Goal: Task Accomplishment & Management: Use online tool/utility

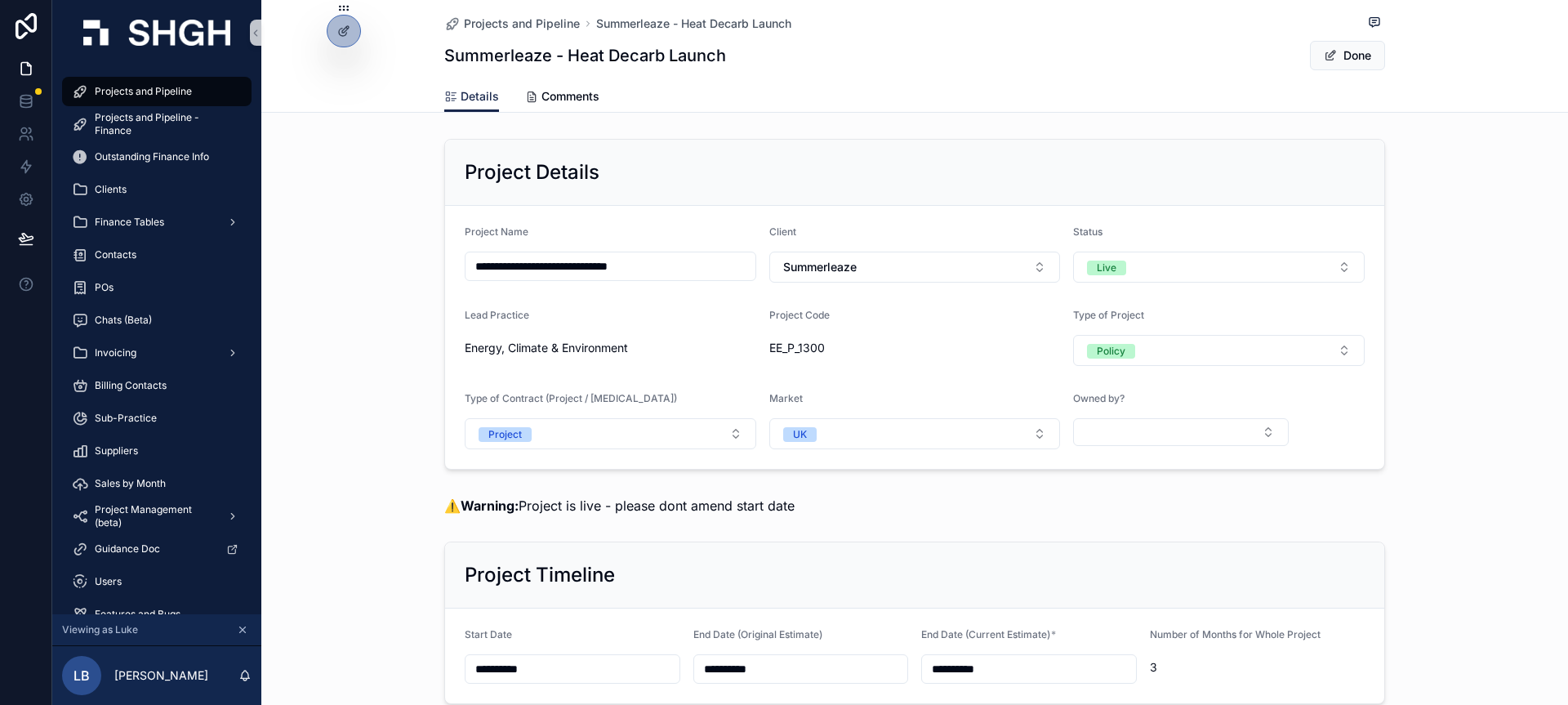
scroll to position [720, 0]
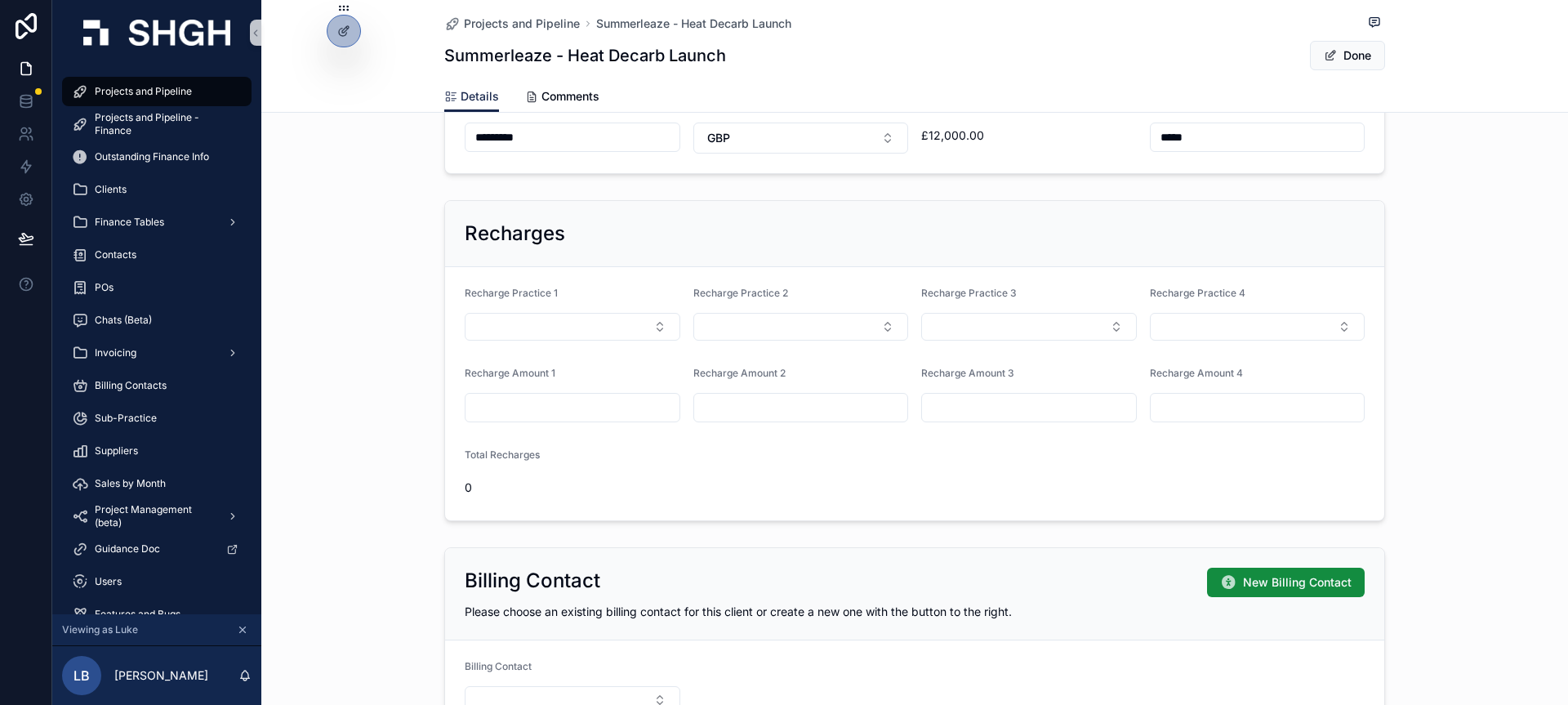
click at [383, 240] on div "Recharges Recharge Practice 1 Recharge Practice 2 Recharge Practice 3 Recharge …" at bounding box center [915, 360] width 1307 height 334
click at [626, 325] on button "Select Button" at bounding box center [572, 326] width 215 height 28
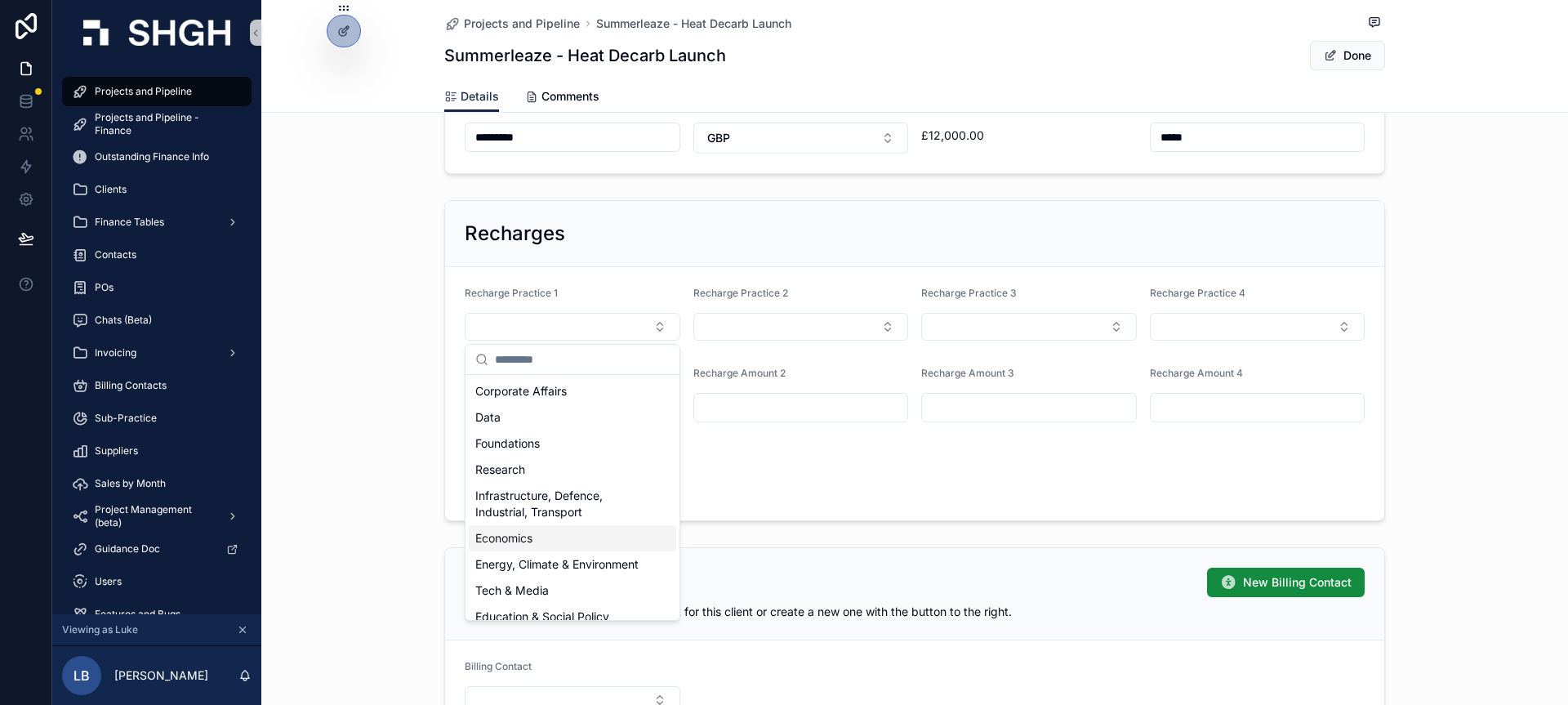
click at [528, 536] on span "Economics" at bounding box center [504, 537] width 57 height 16
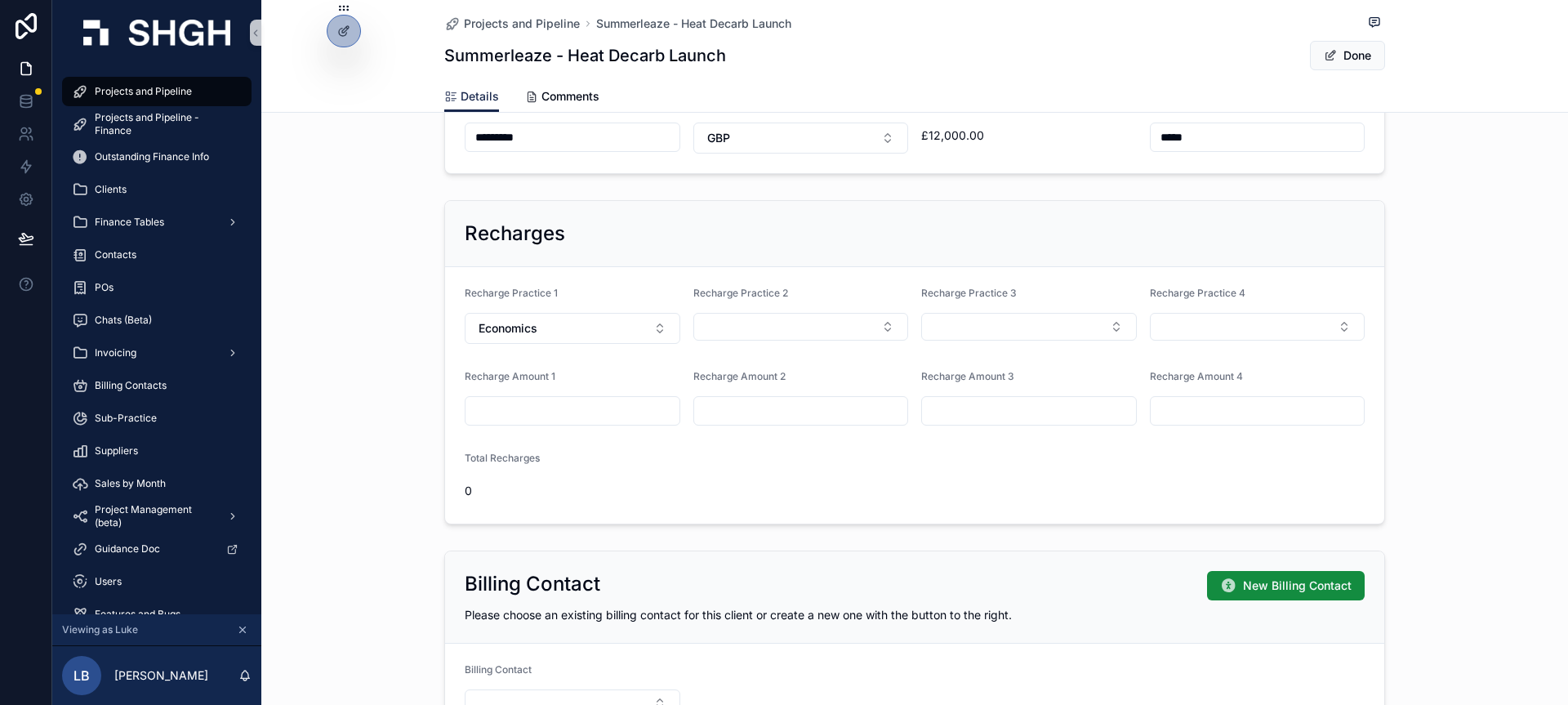
click at [660, 272] on form "Recharge Practice 1 Economics Recharge Practice 2 Recharge Practice 3 Recharge …" at bounding box center [915, 396] width 939 height 257
click at [648, 243] on div "Recharges" at bounding box center [914, 233] width 900 height 26
click at [346, 38] on div at bounding box center [344, 31] width 33 height 31
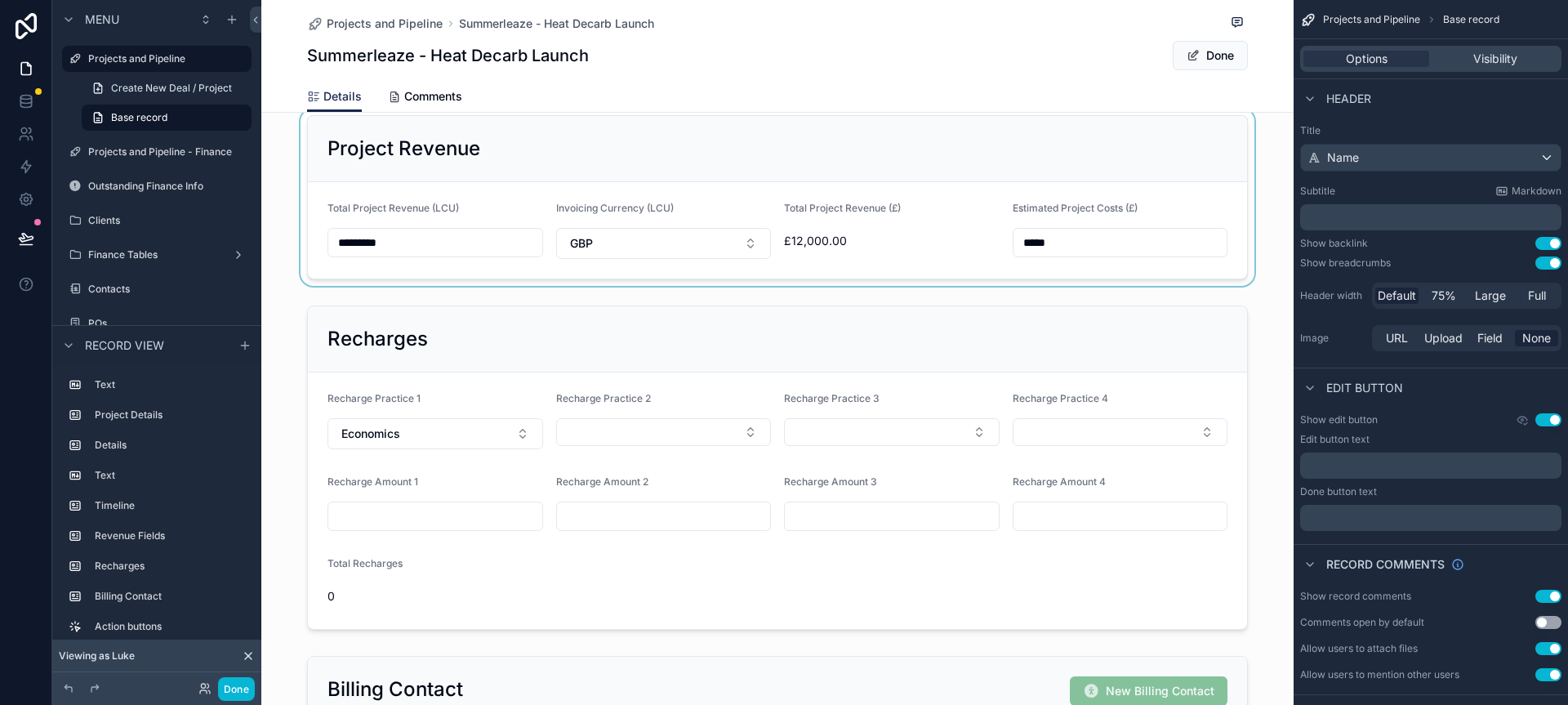
scroll to position [874, 0]
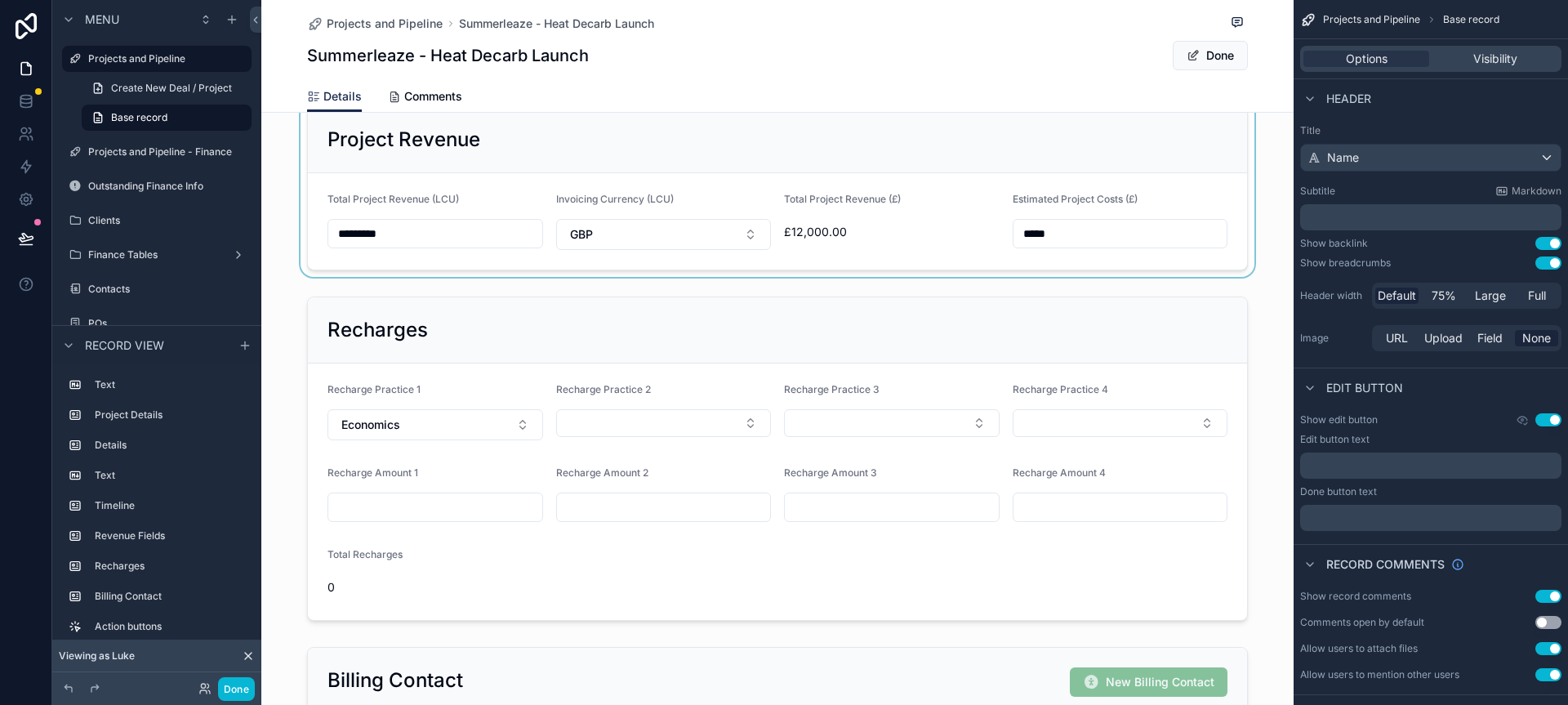
click at [734, 342] on div "scrollable content" at bounding box center [777, 459] width 1032 height 337
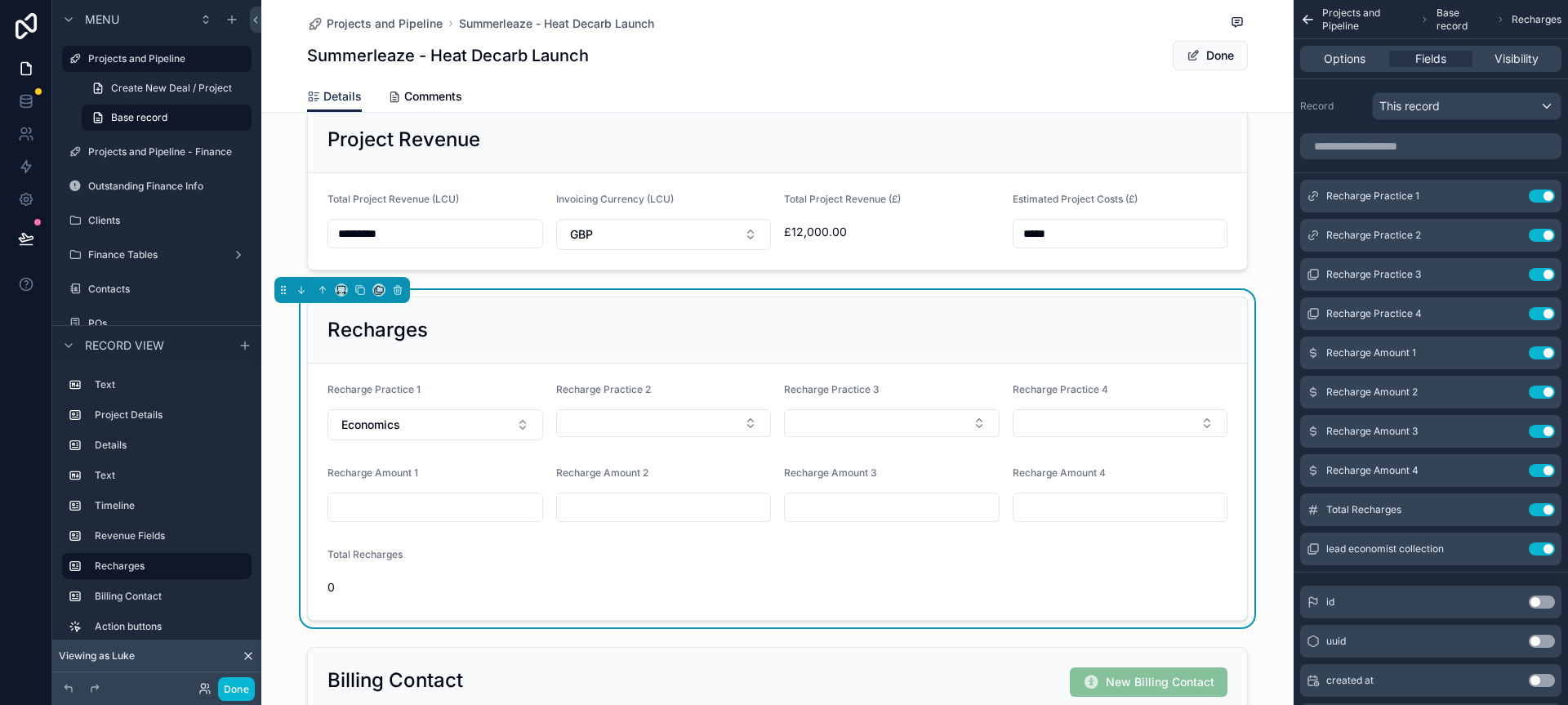
click at [993, 325] on div "Recharges" at bounding box center [777, 329] width 900 height 26
click at [1512, 551] on icon "scrollable content" at bounding box center [1509, 549] width 13 height 13
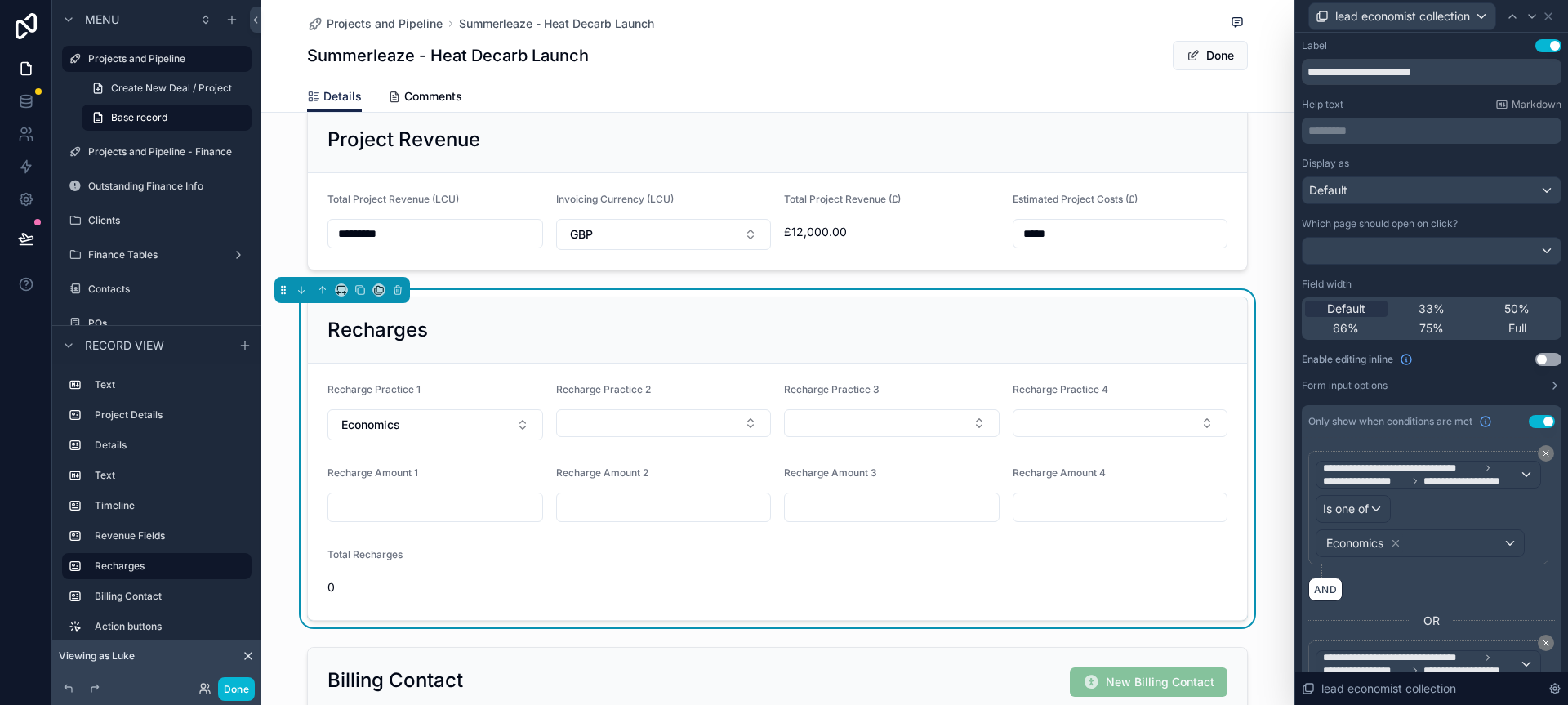
scroll to position [12, 0]
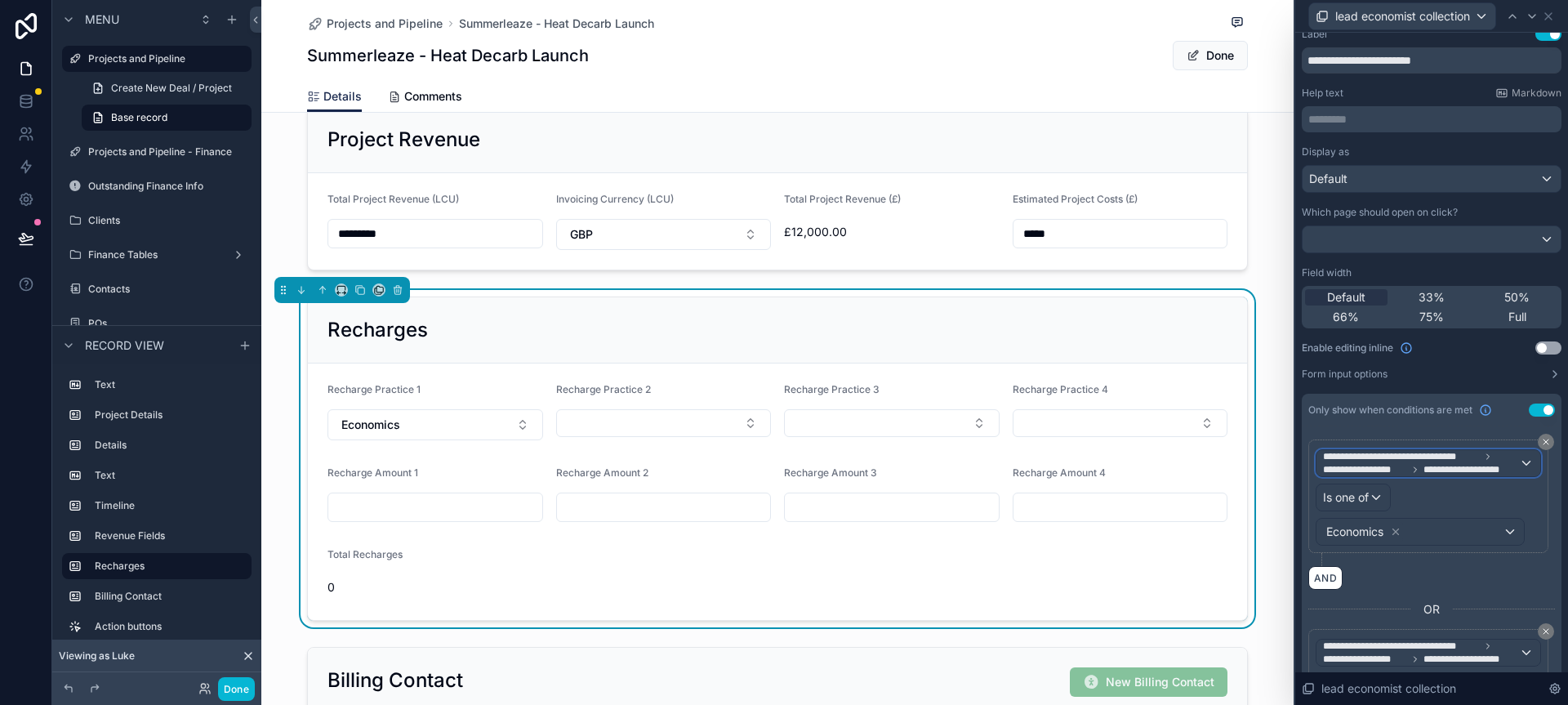
click at [1482, 464] on span "**********" at bounding box center [1469, 469] width 91 height 13
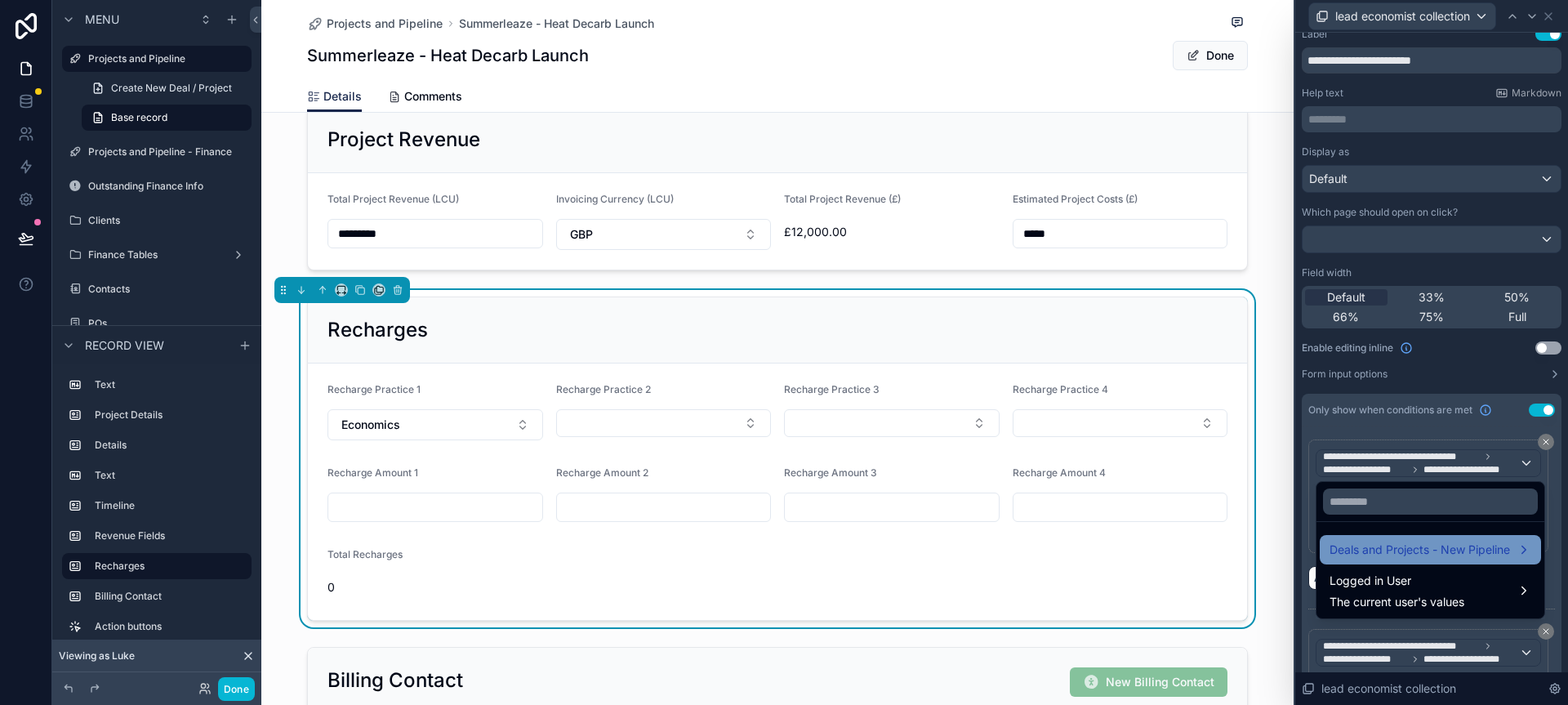
click at [1465, 545] on span "Deals and Projects - New Pipeline" at bounding box center [1420, 549] width 180 height 19
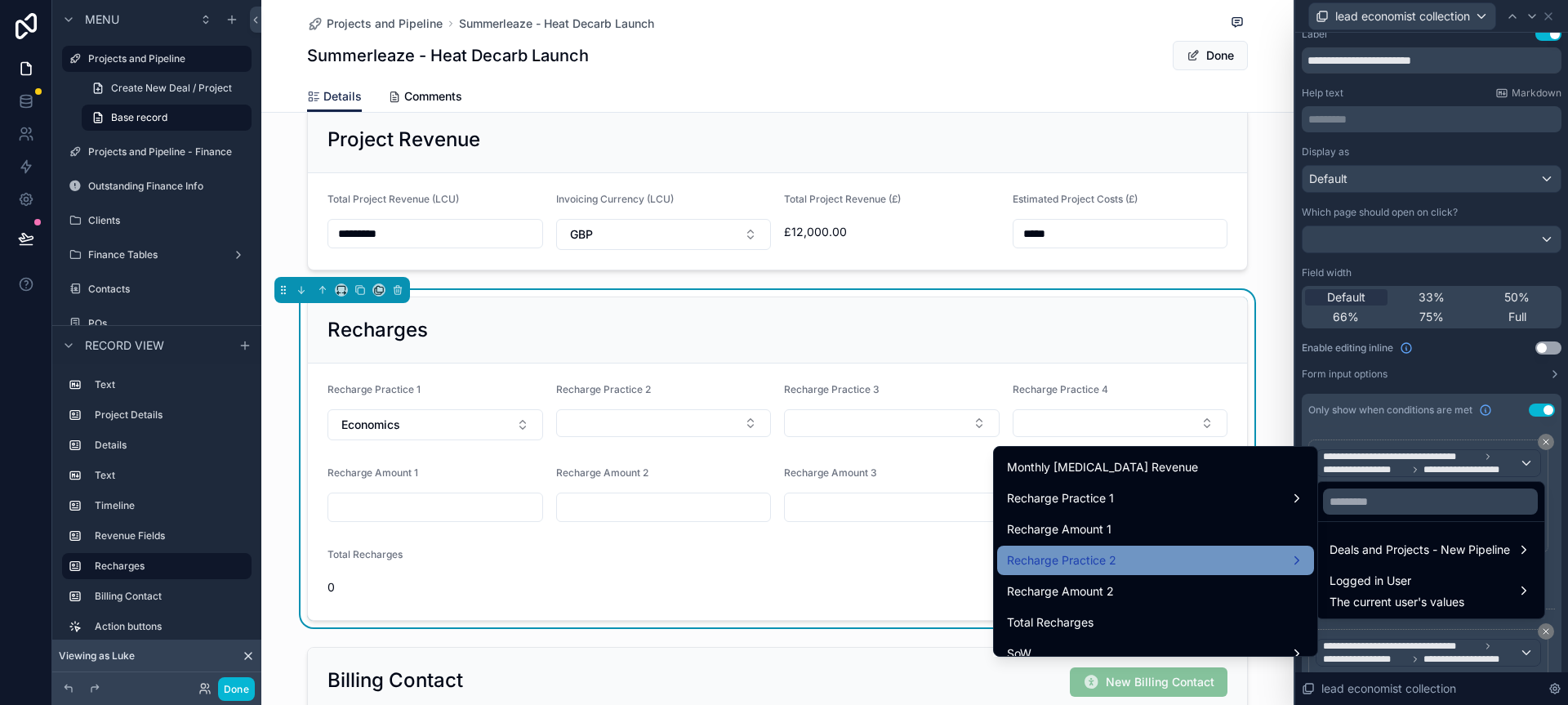
scroll to position [873, 0]
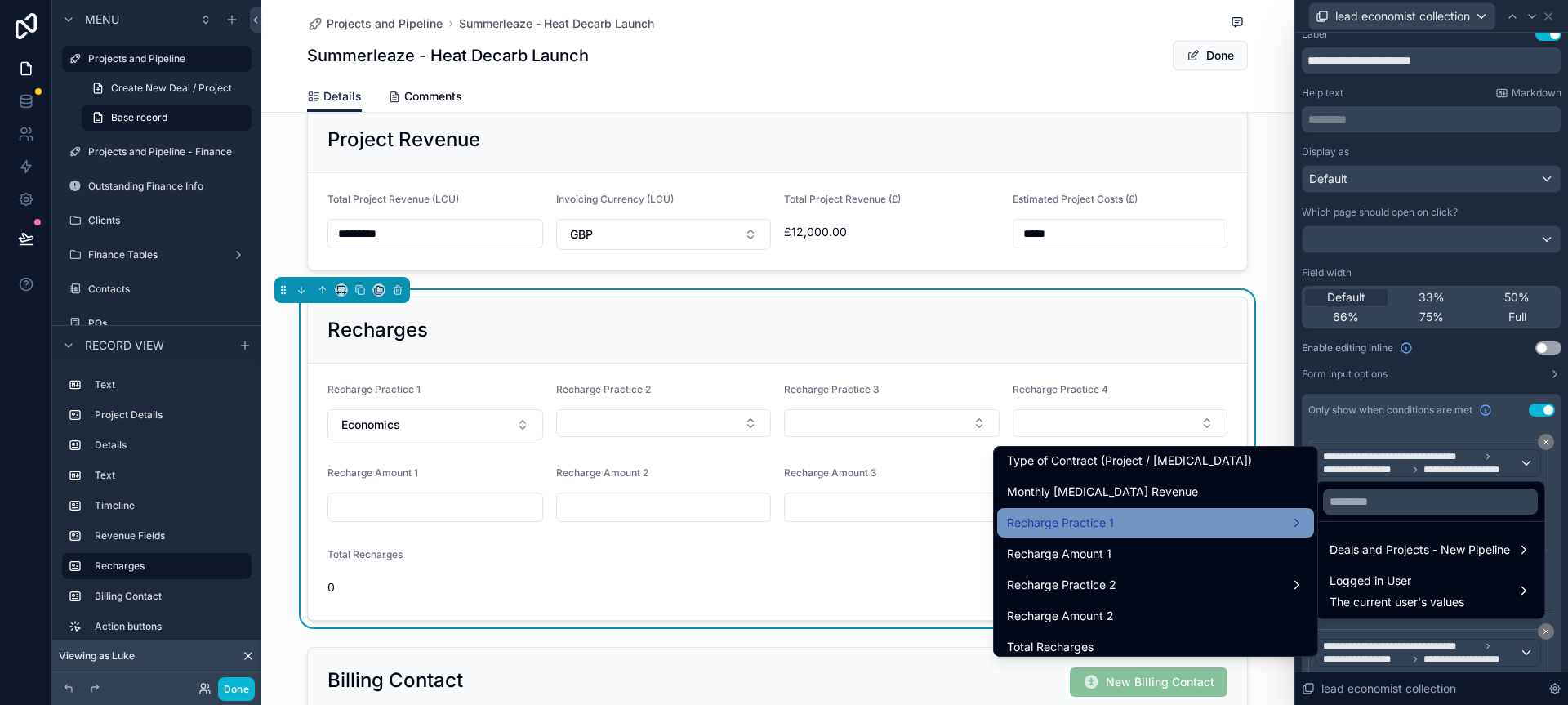
click at [1144, 520] on div "Recharge Practice 1" at bounding box center [1155, 522] width 298 height 19
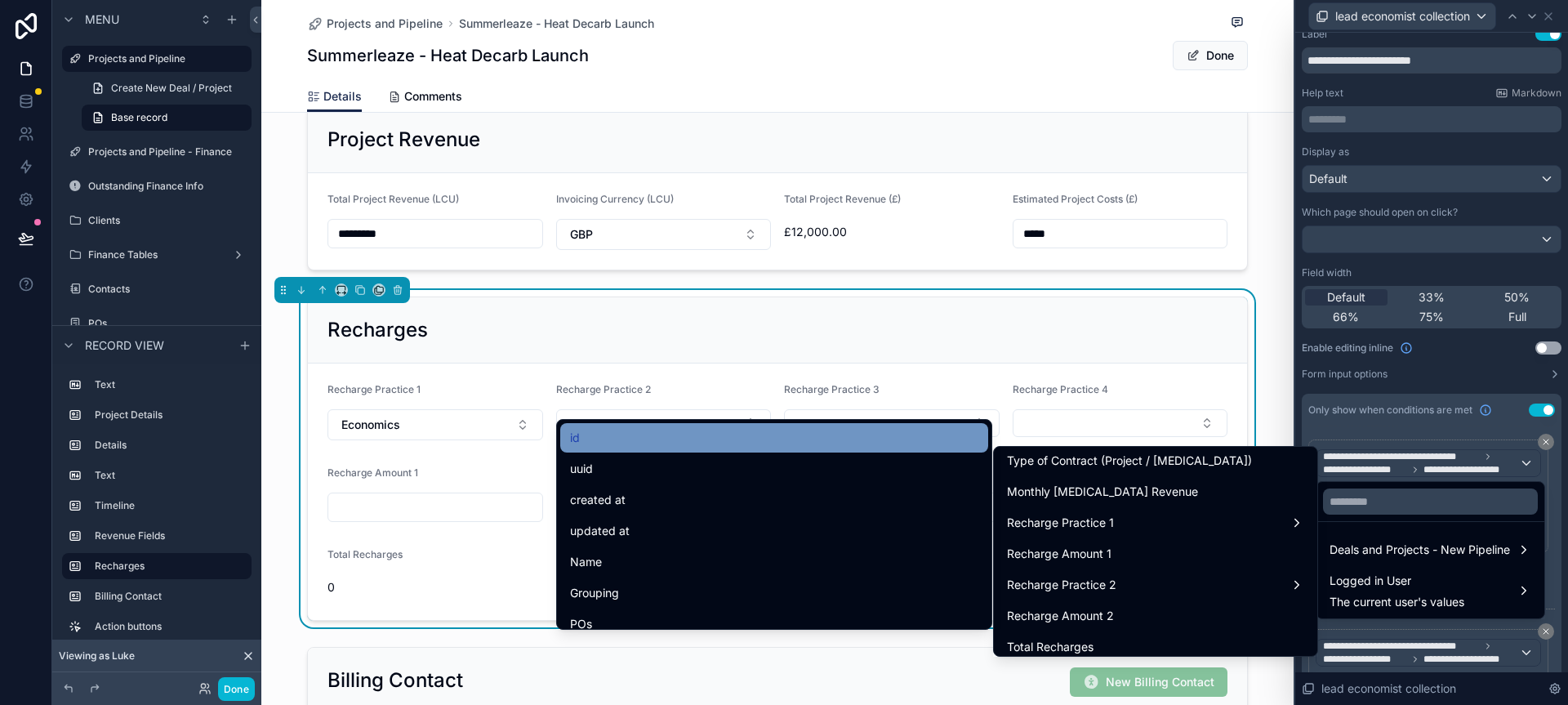
click at [841, 443] on div "id" at bounding box center [774, 437] width 408 height 19
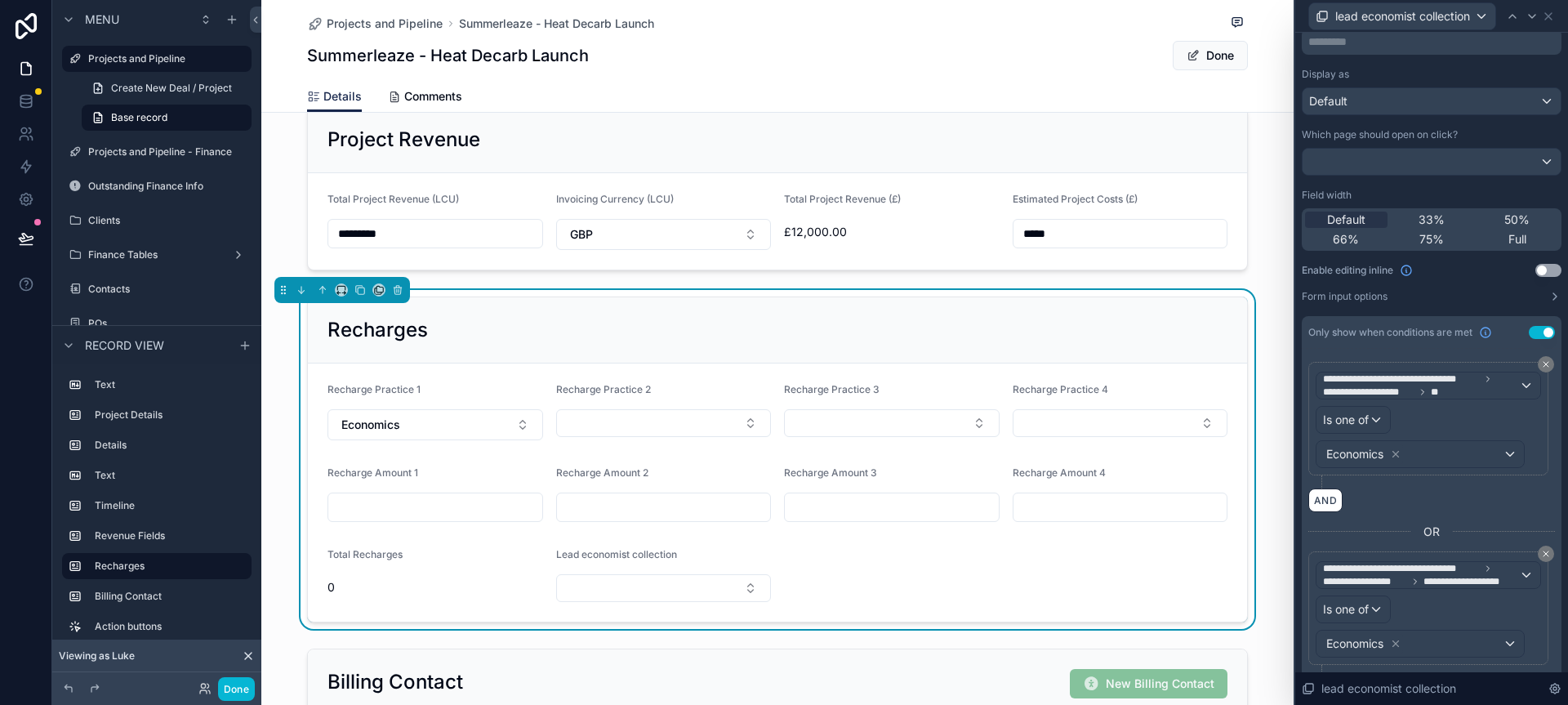
scroll to position [129, 0]
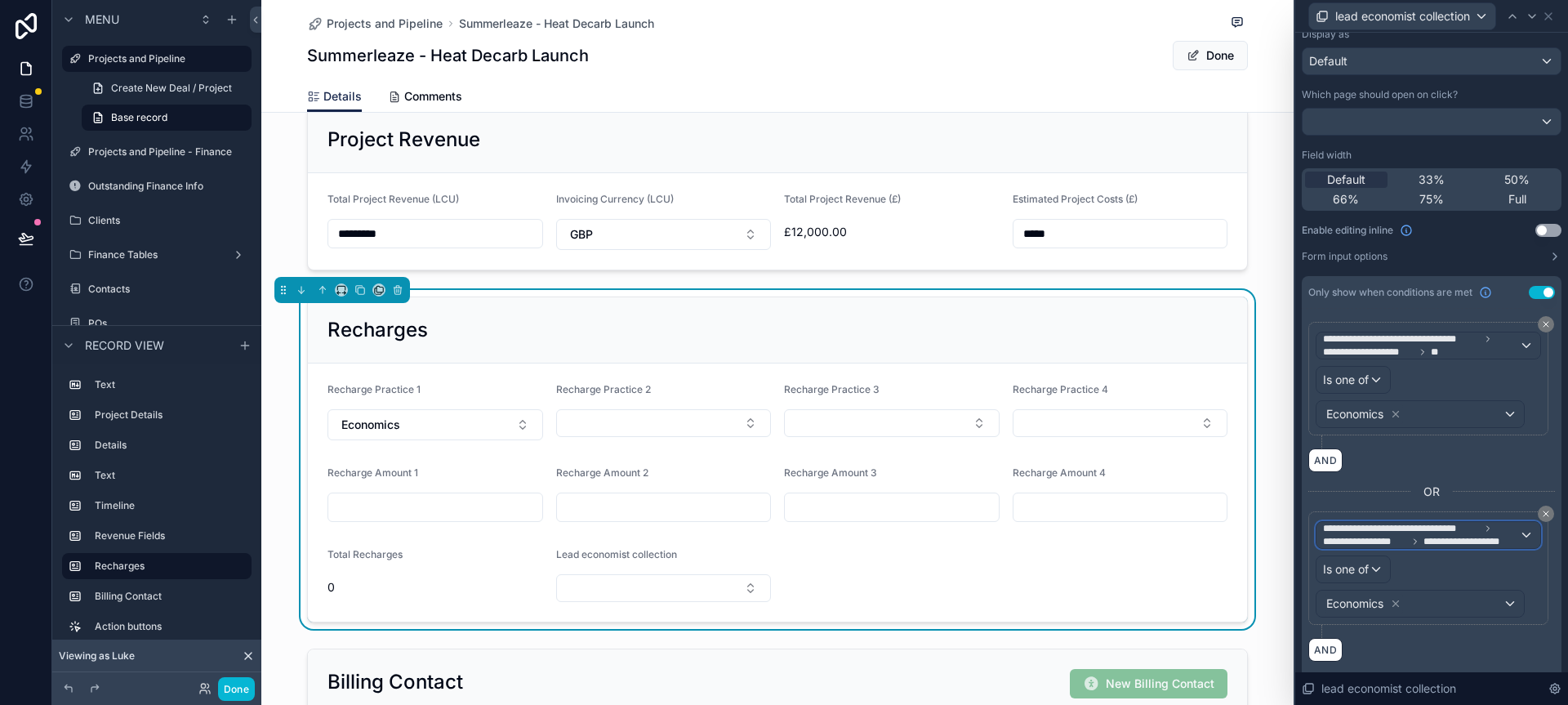
click at [1439, 546] on span "**********" at bounding box center [1470, 542] width 93 height 13
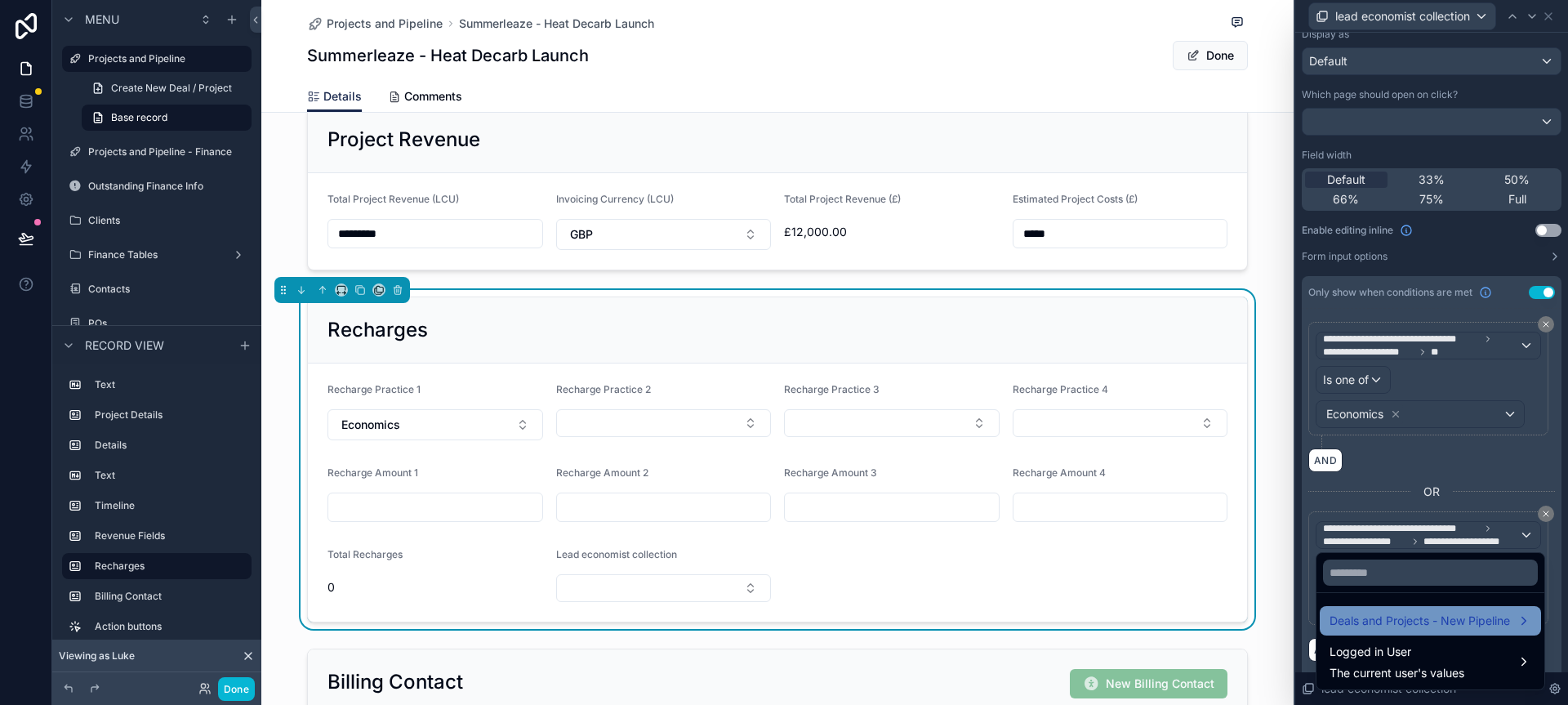
click at [1433, 609] on div "Deals and Projects - New Pipeline" at bounding box center [1430, 620] width 221 height 29
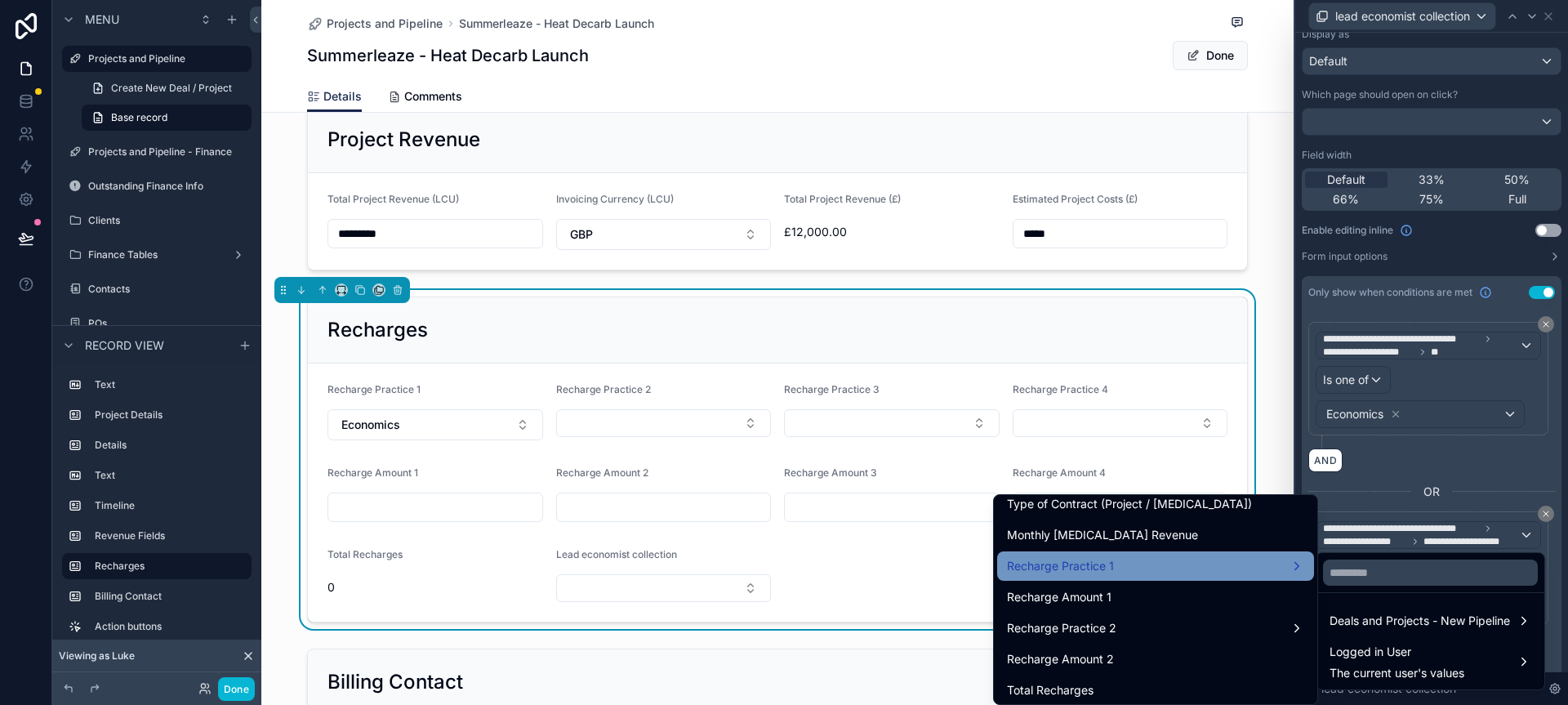
scroll to position [879, 0]
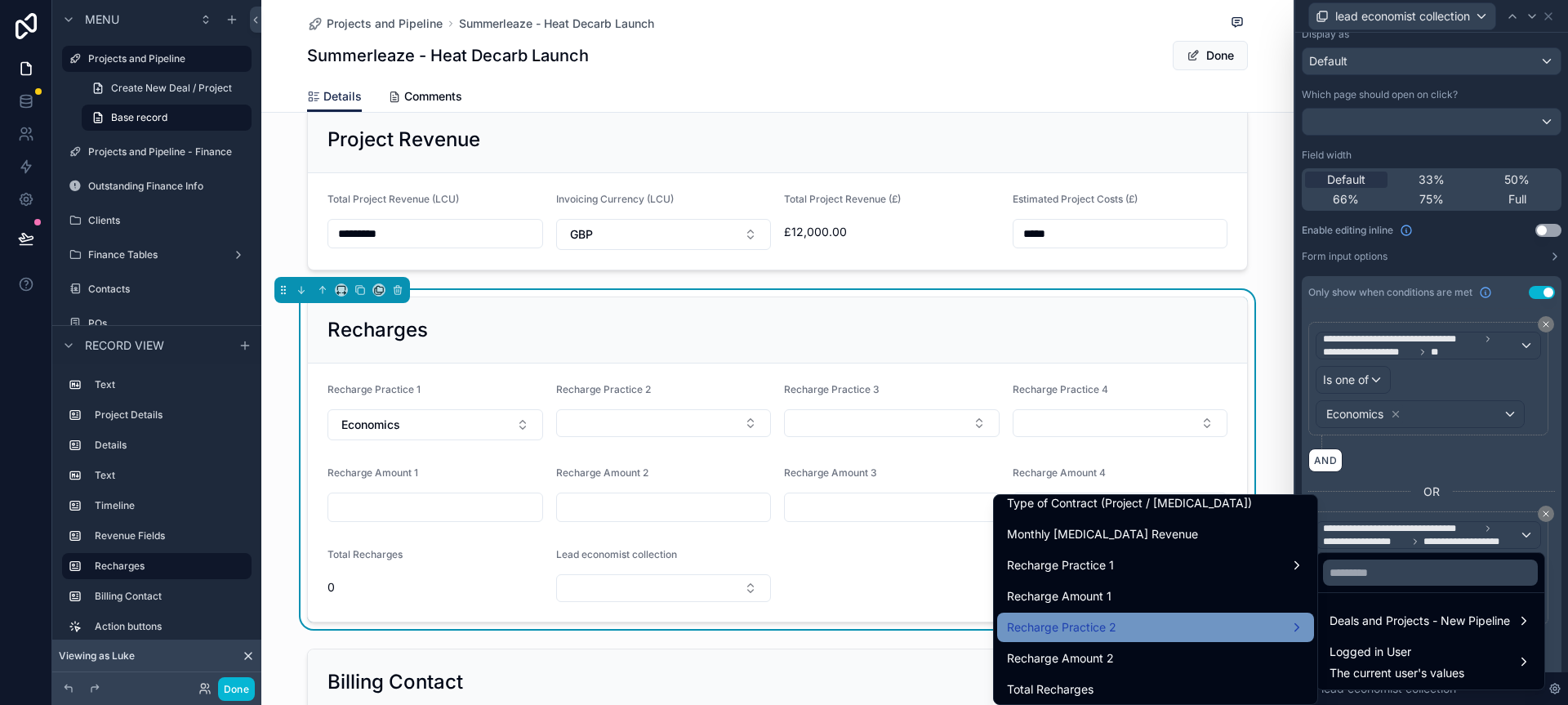
click at [1150, 620] on div "Recharge Practice 2" at bounding box center [1155, 626] width 298 height 19
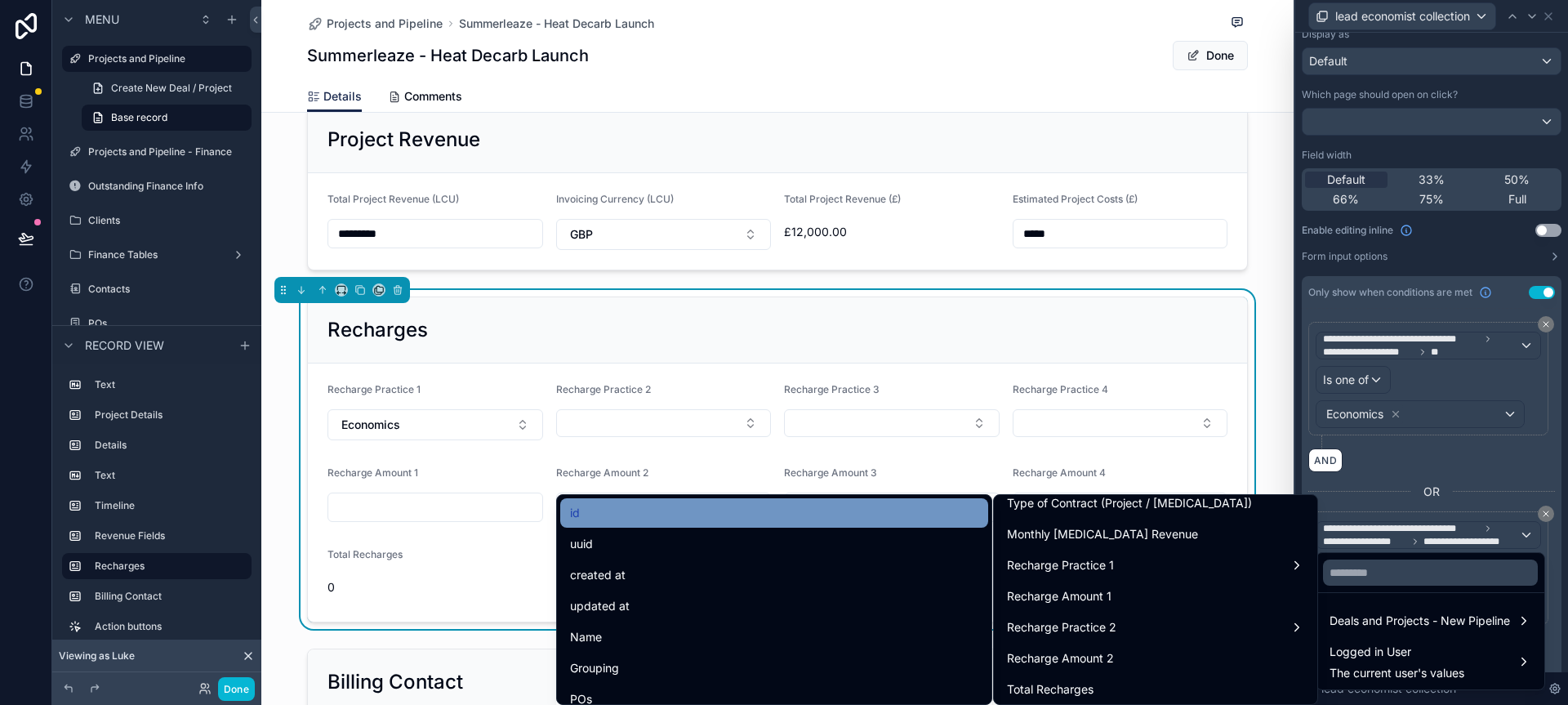
click at [875, 521] on div "id" at bounding box center [774, 512] width 408 height 19
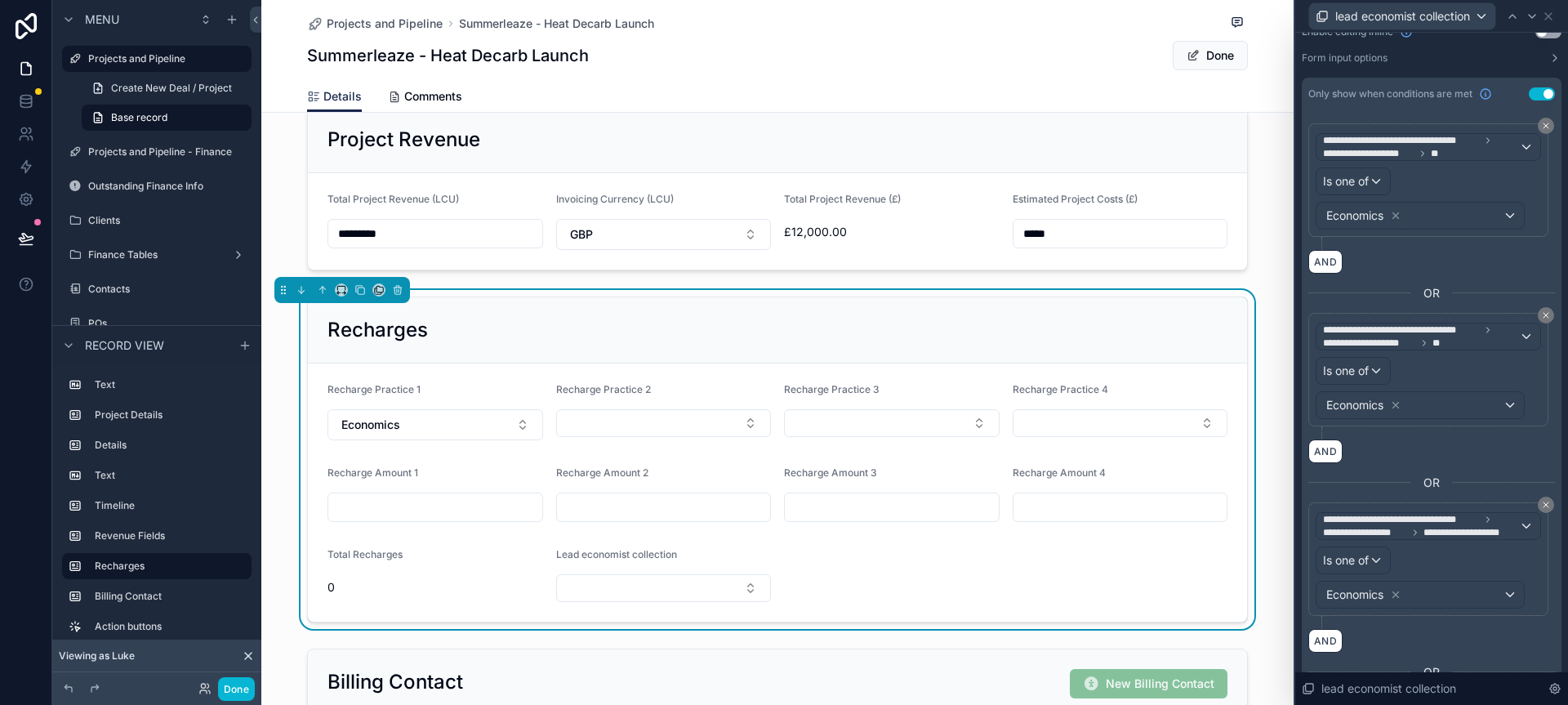
scroll to position [441, 0]
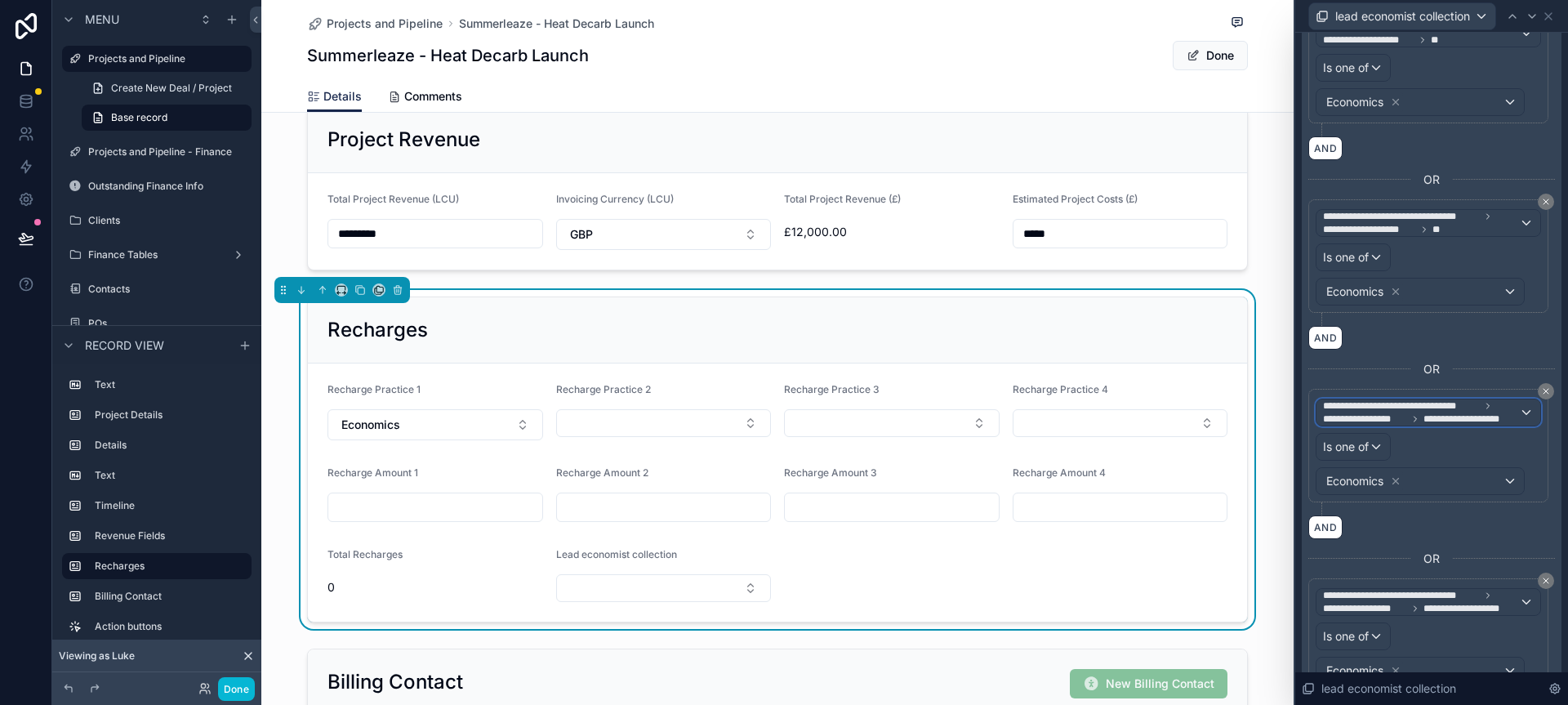
click at [1454, 404] on span "**********" at bounding box center [1401, 406] width 157 height 13
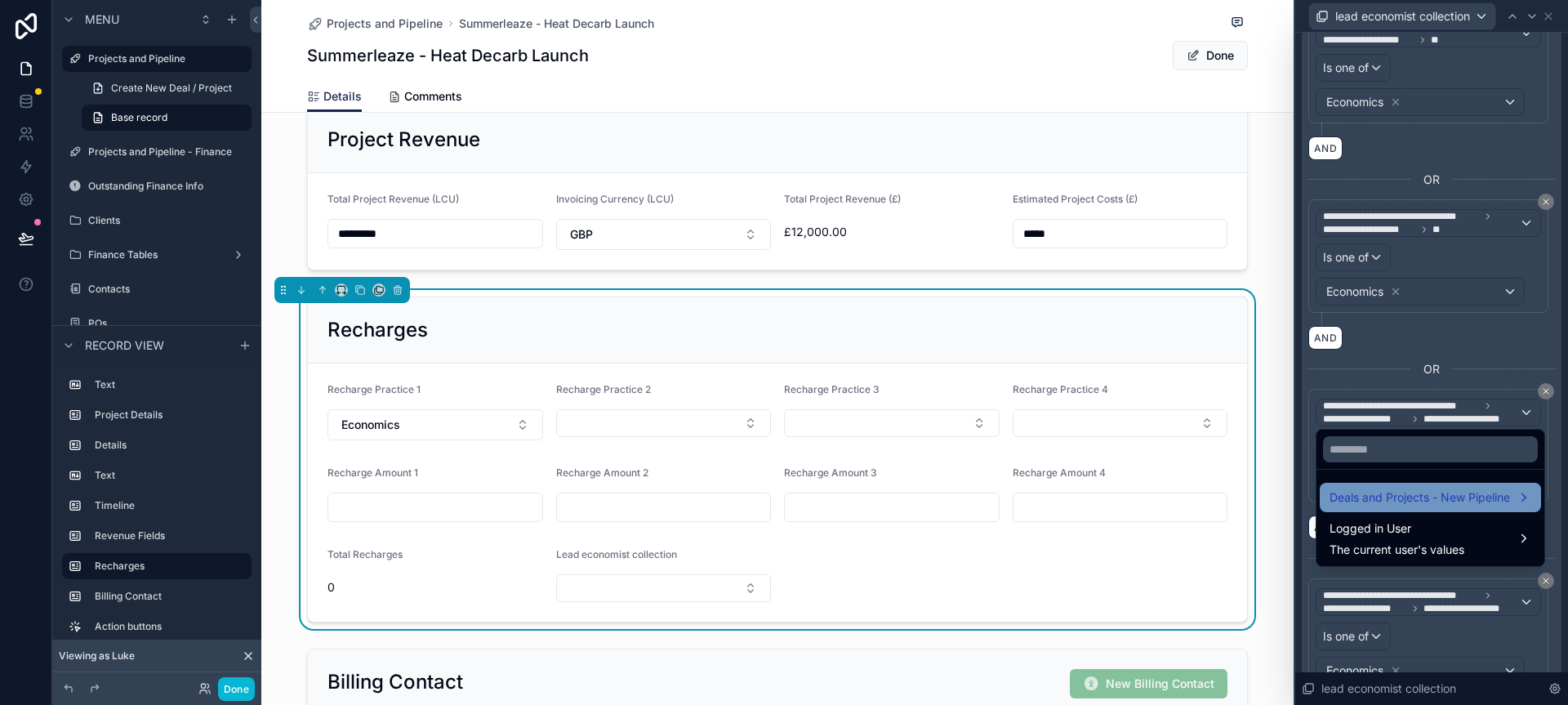
click at [1404, 508] on div "Deals and Projects - New Pipeline" at bounding box center [1430, 497] width 221 height 29
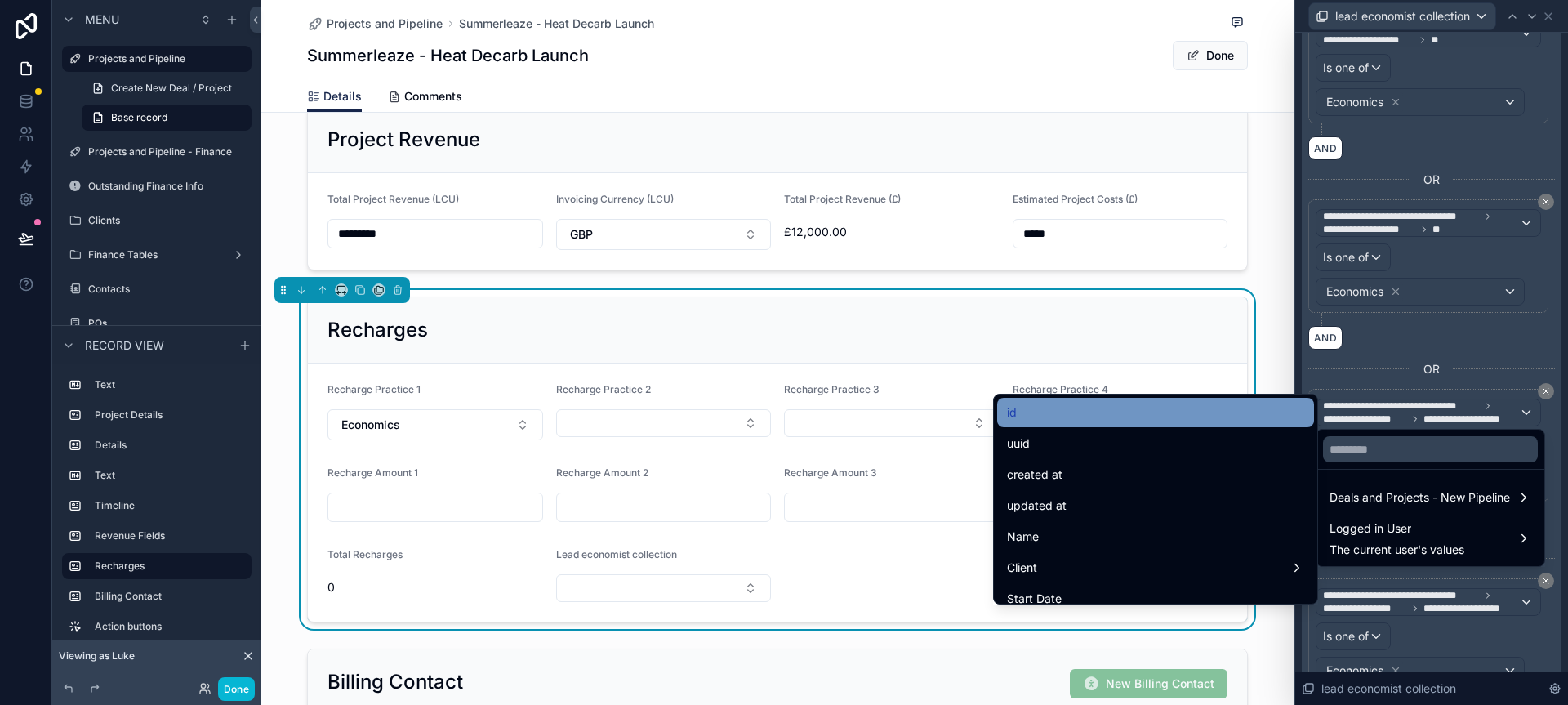
click at [1130, 424] on div "id" at bounding box center [1155, 412] width 317 height 29
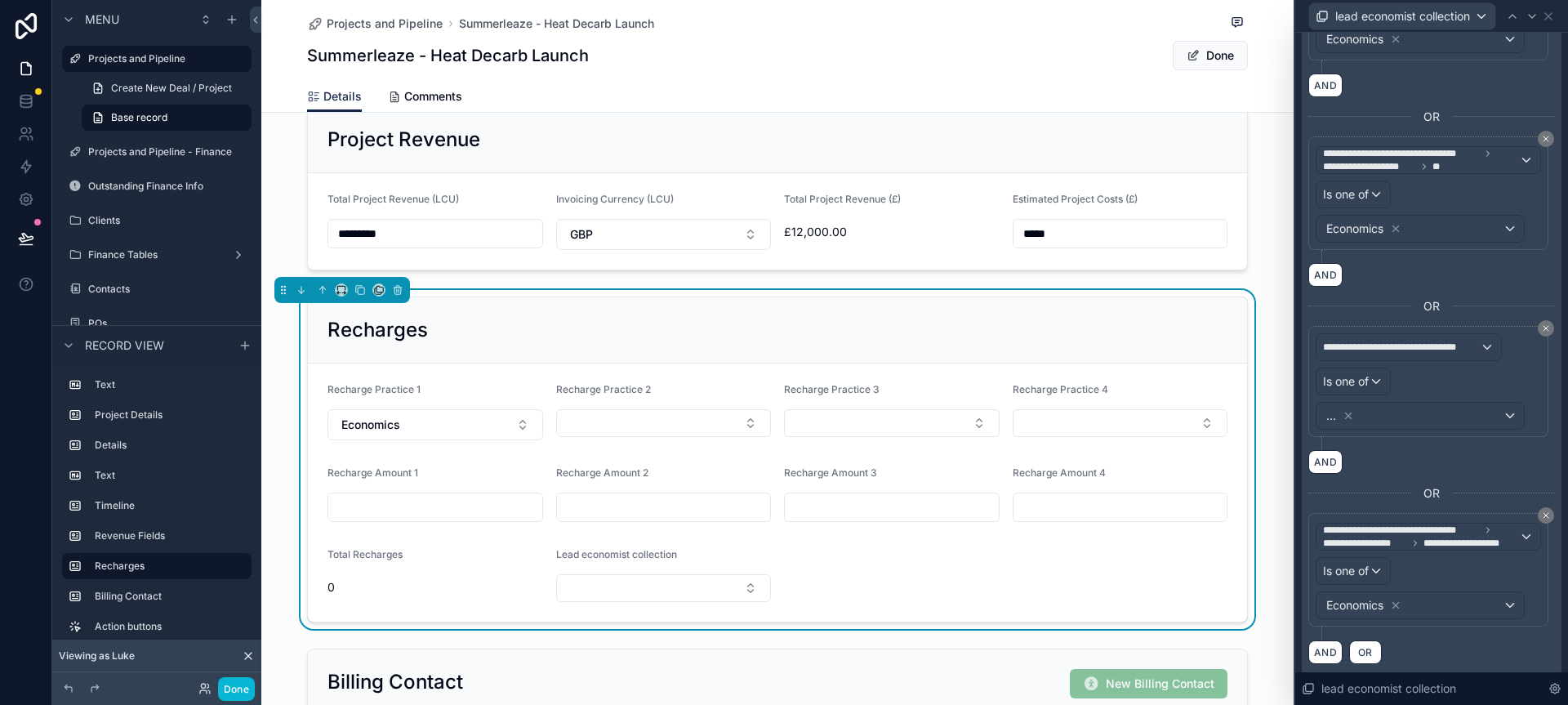
scroll to position [496, 0]
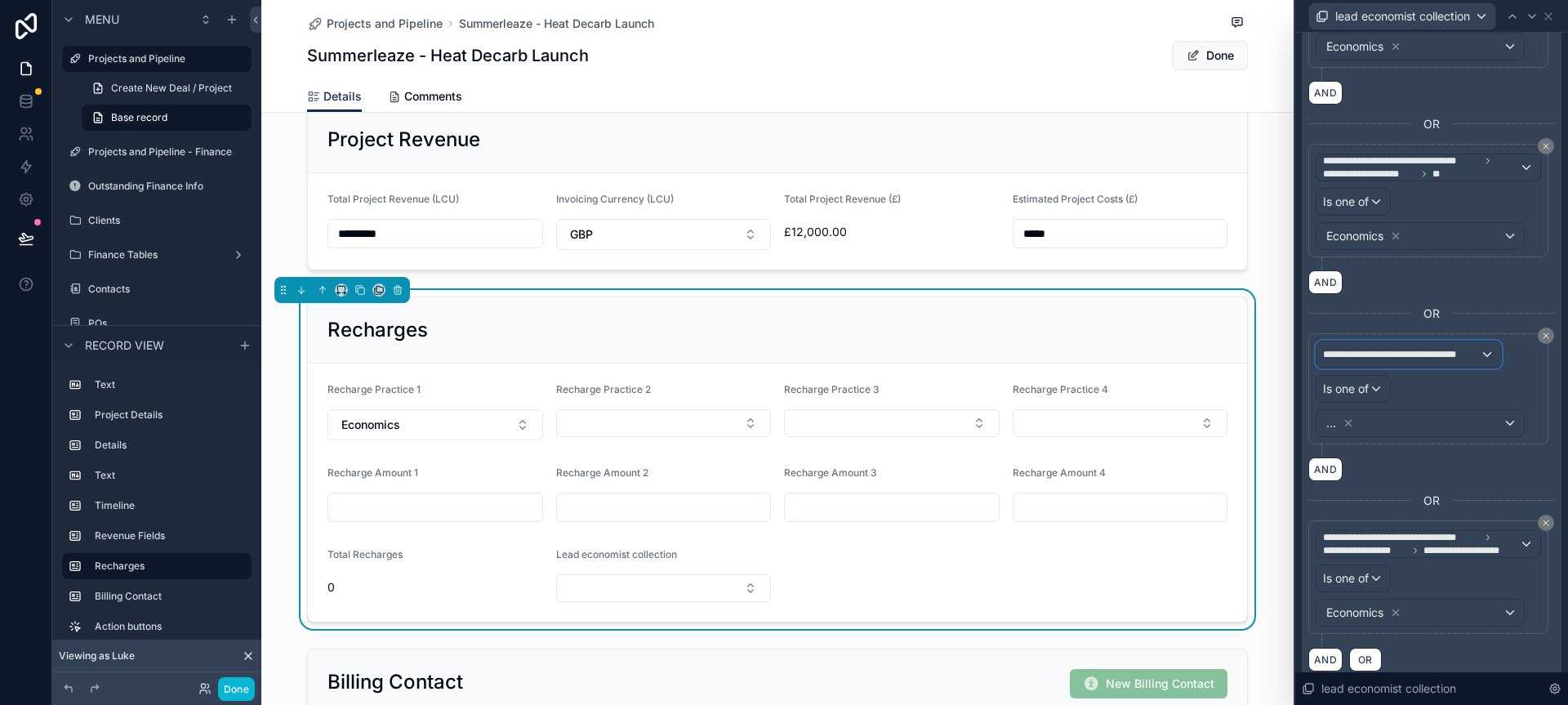
click at [1467, 355] on span "**********" at bounding box center [1401, 355] width 157 height 13
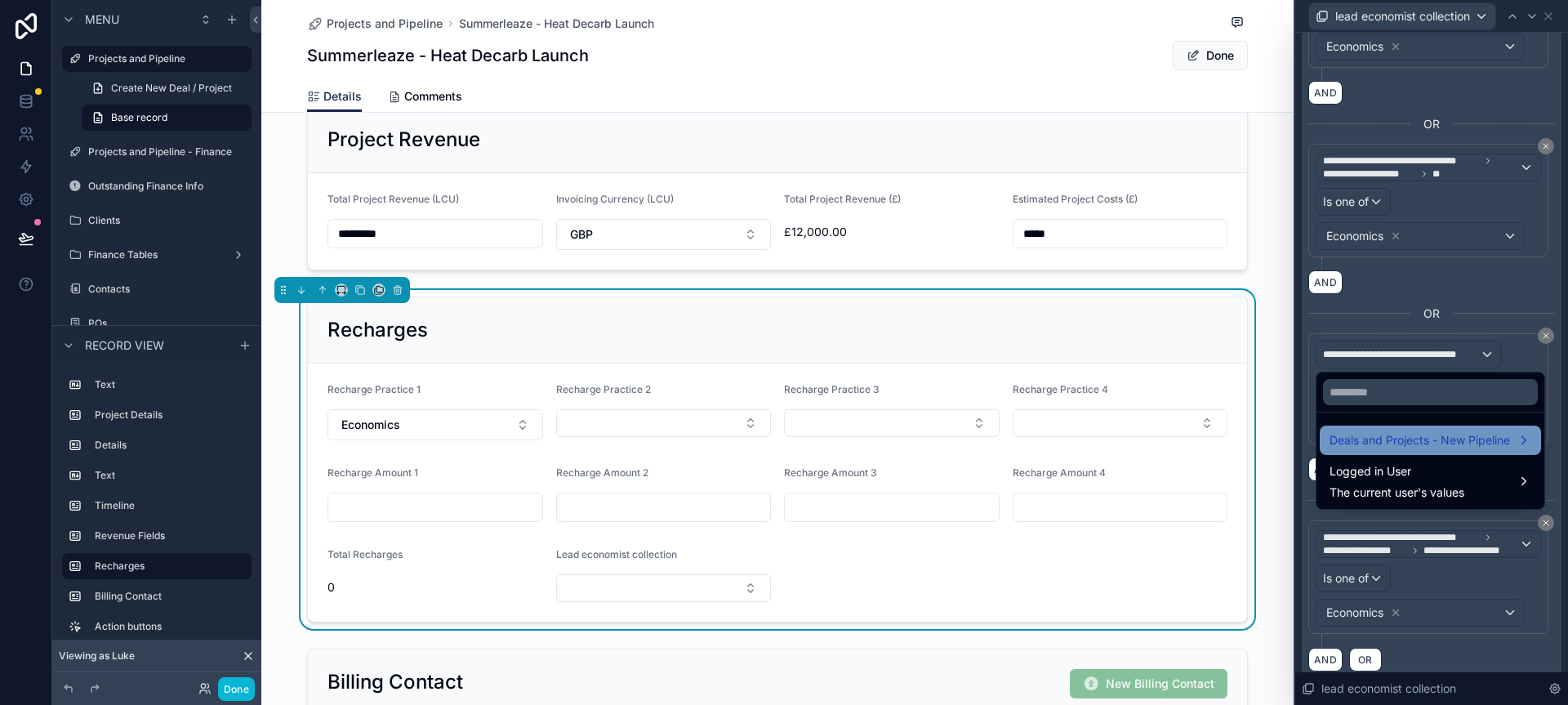
click at [1392, 445] on span "Deals and Projects - New Pipeline" at bounding box center [1420, 439] width 180 height 19
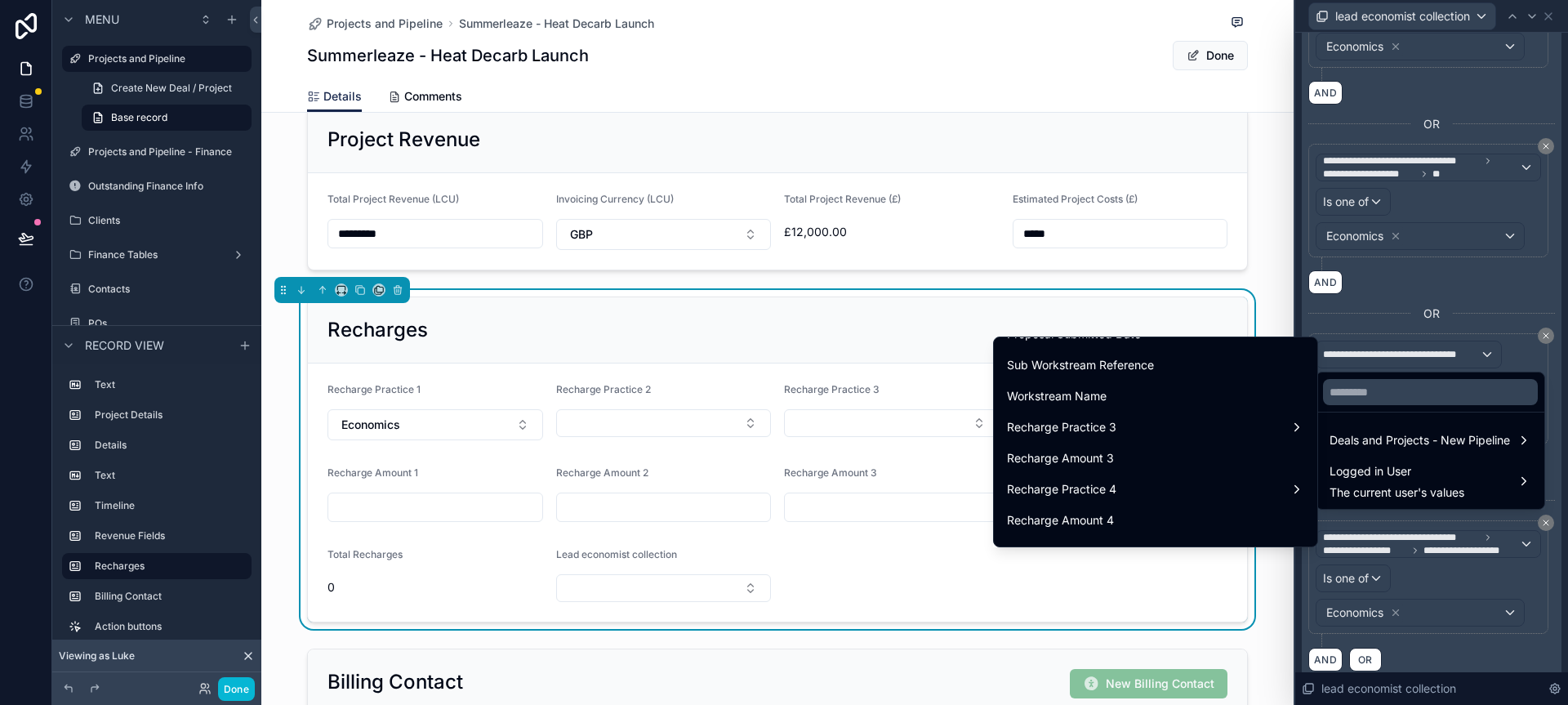
scroll to position [2388, 0]
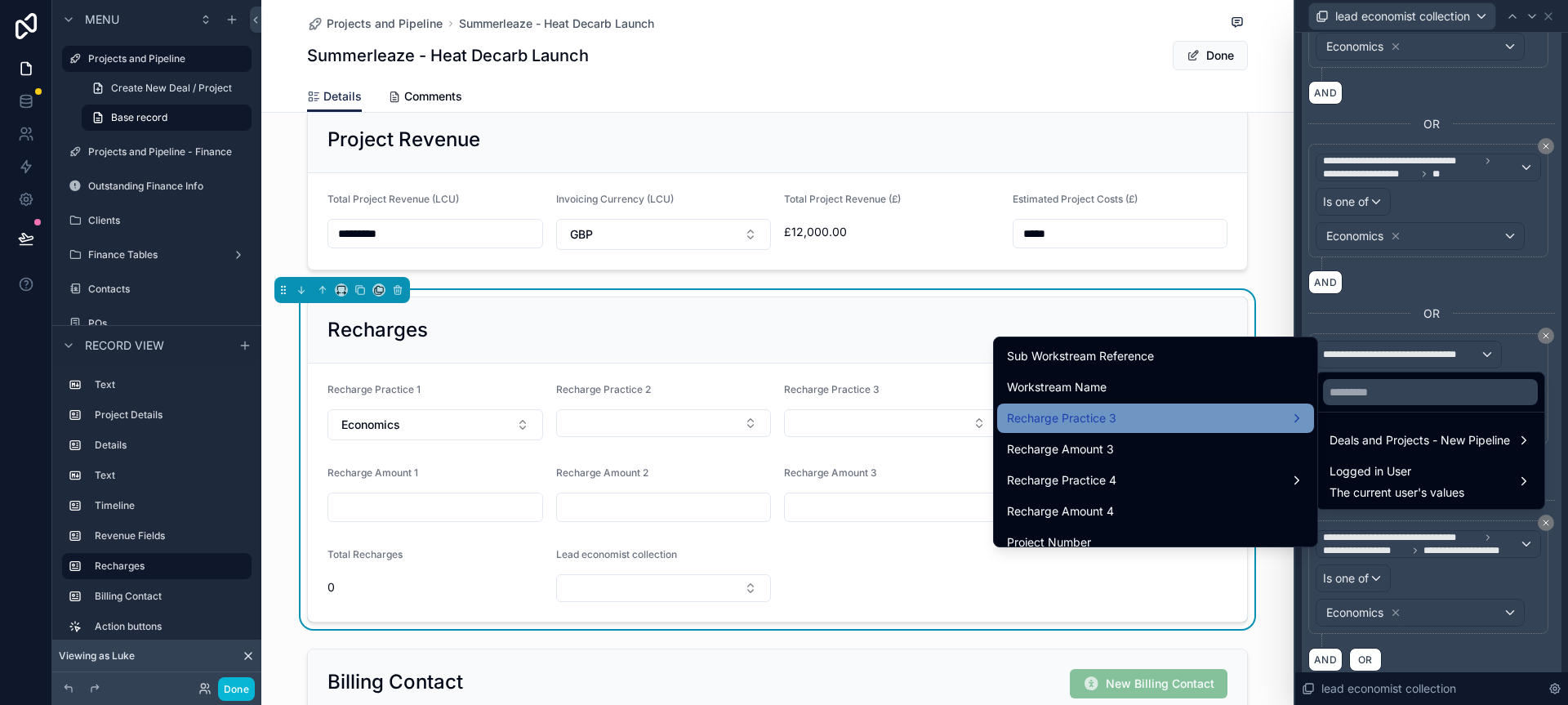
click at [1121, 412] on div "Recharge Practice 3" at bounding box center [1155, 417] width 298 height 19
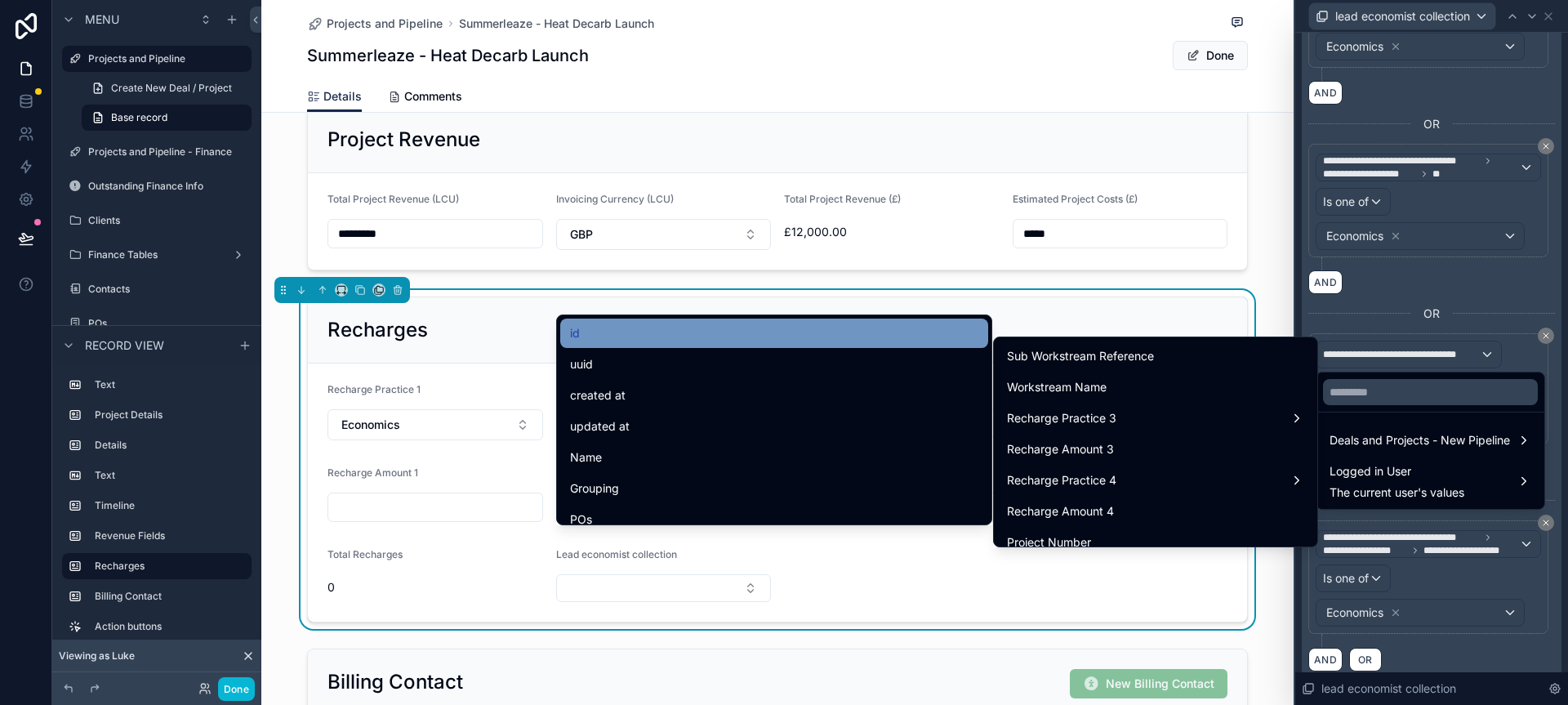
click at [835, 330] on div "id" at bounding box center [774, 333] width 408 height 19
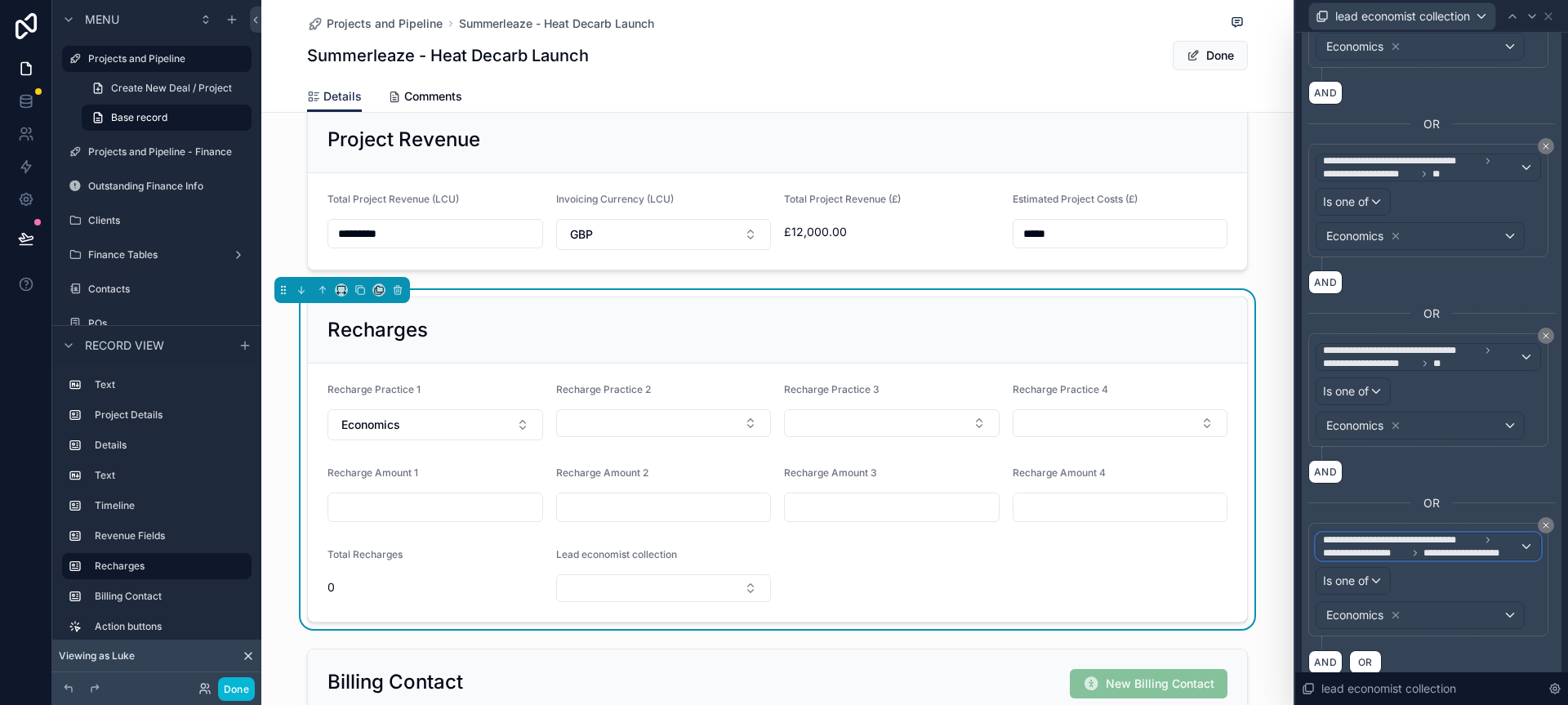
click at [1381, 542] on span "**********" at bounding box center [1401, 540] width 157 height 13
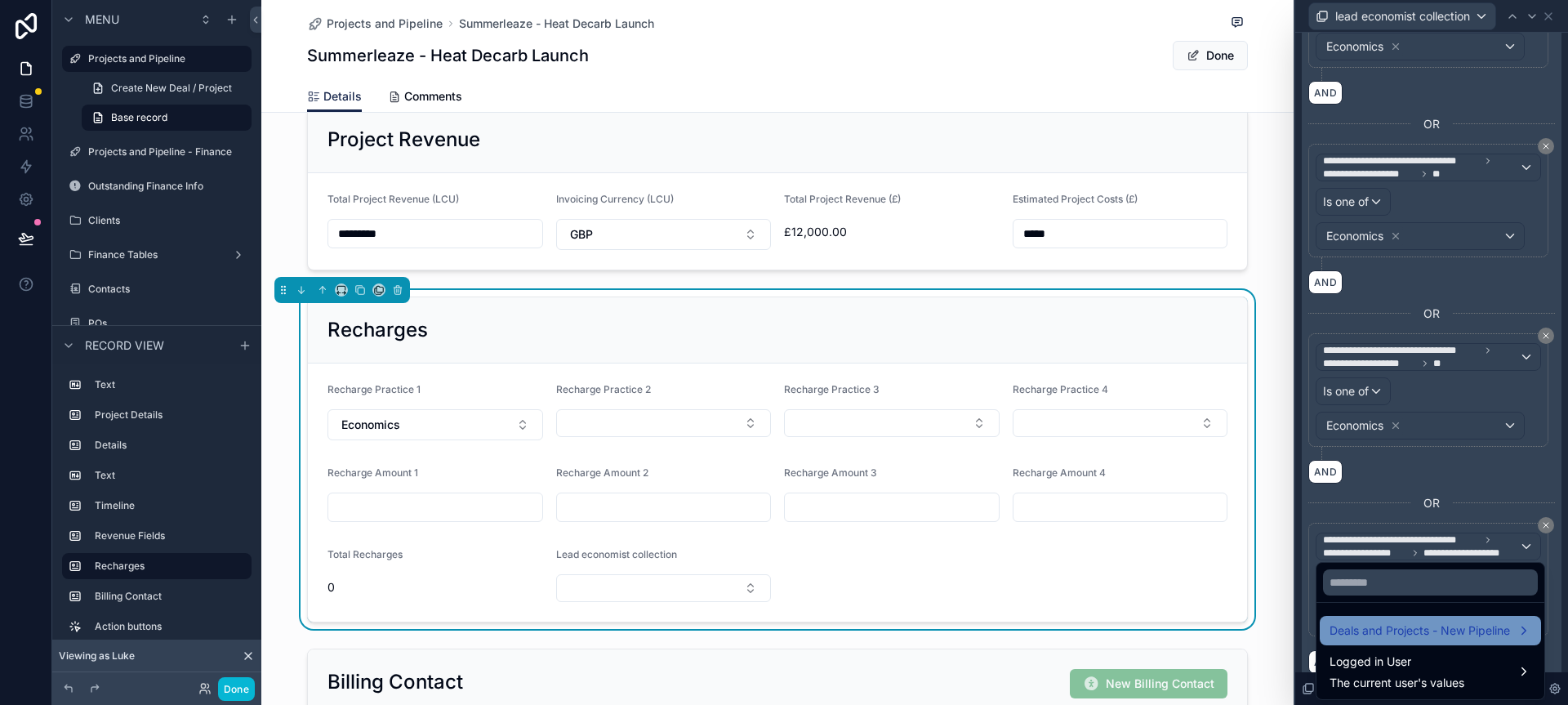
click at [1378, 623] on span "Deals and Projects - New Pipeline" at bounding box center [1420, 630] width 180 height 19
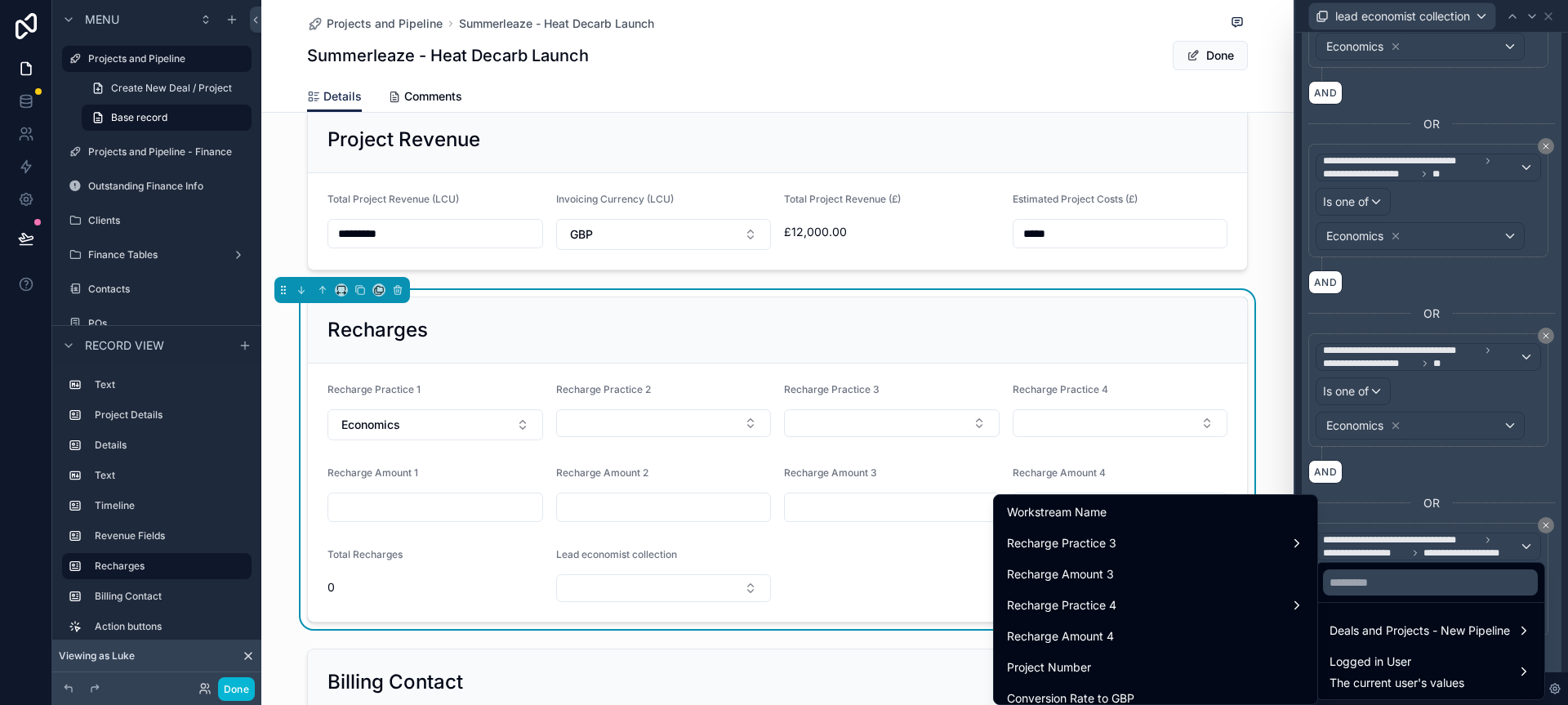
scroll to position [2423, 0]
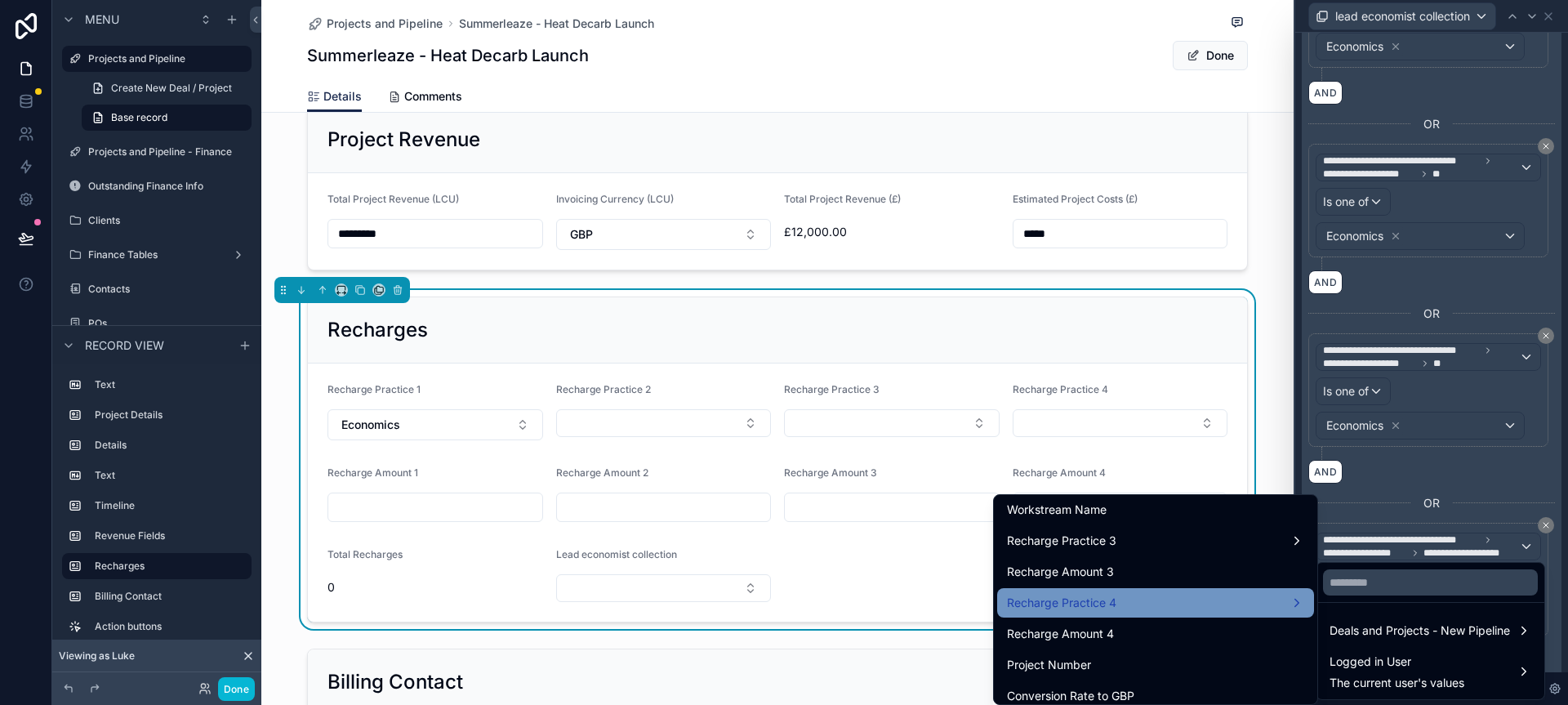
click at [1168, 600] on div "Recharge Practice 4" at bounding box center [1155, 602] width 298 height 19
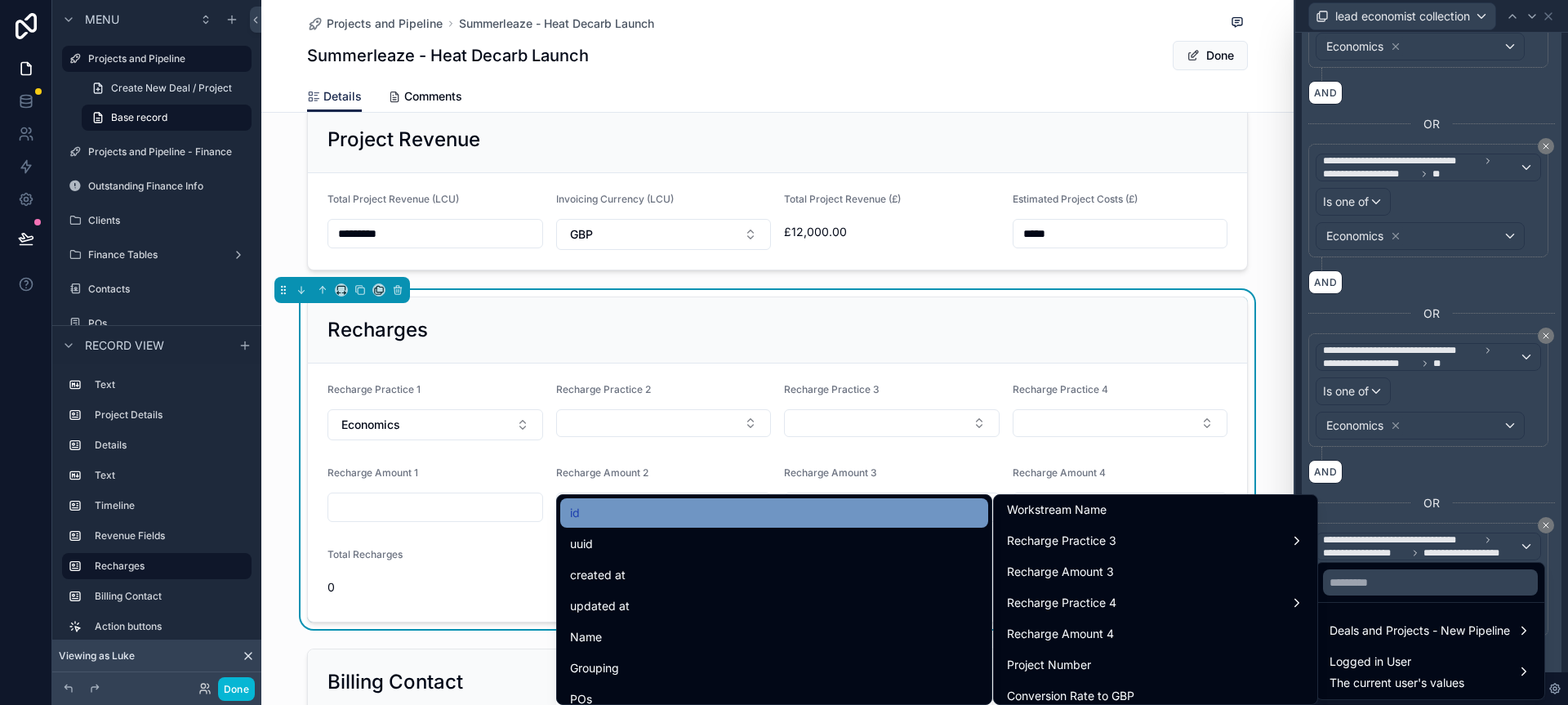
click at [844, 520] on div "id" at bounding box center [774, 512] width 408 height 19
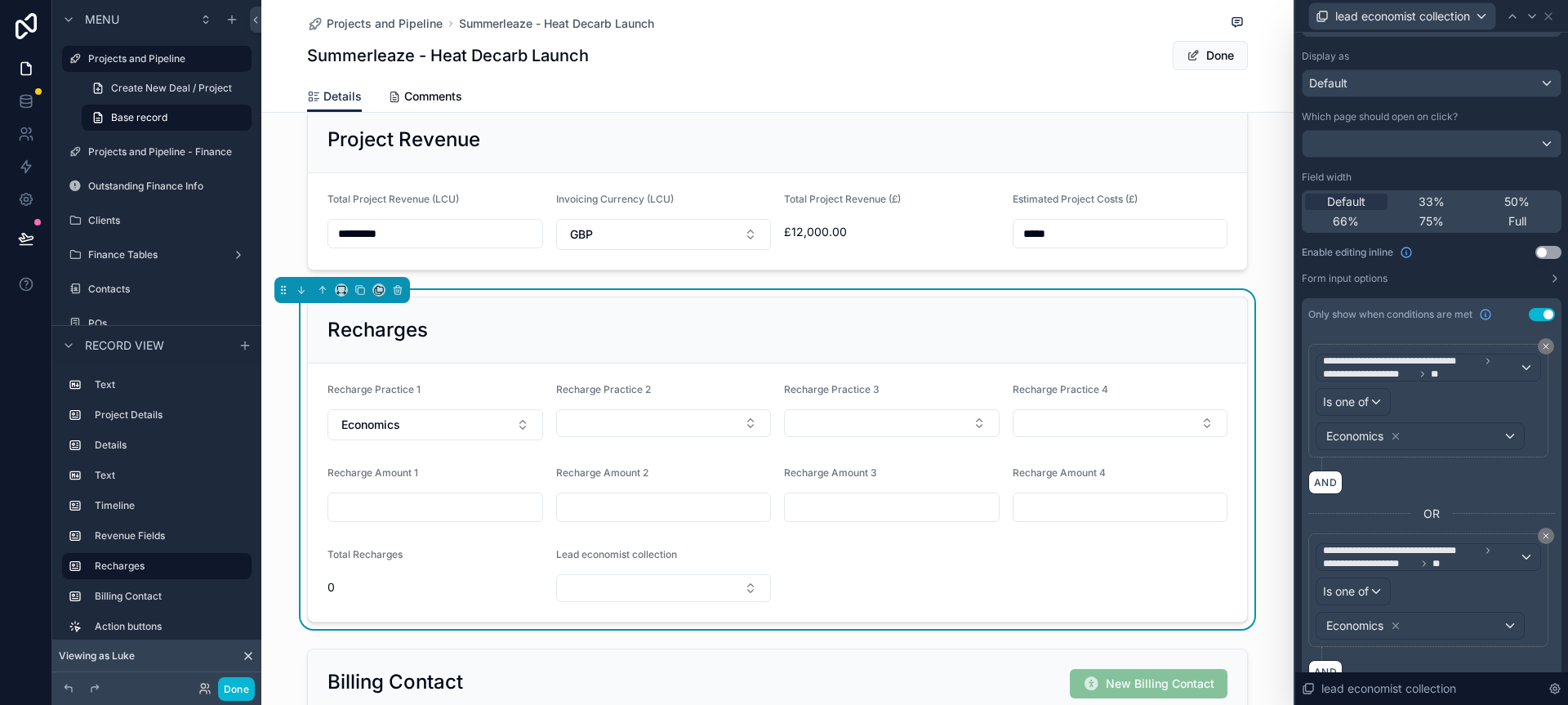
scroll to position [0, 0]
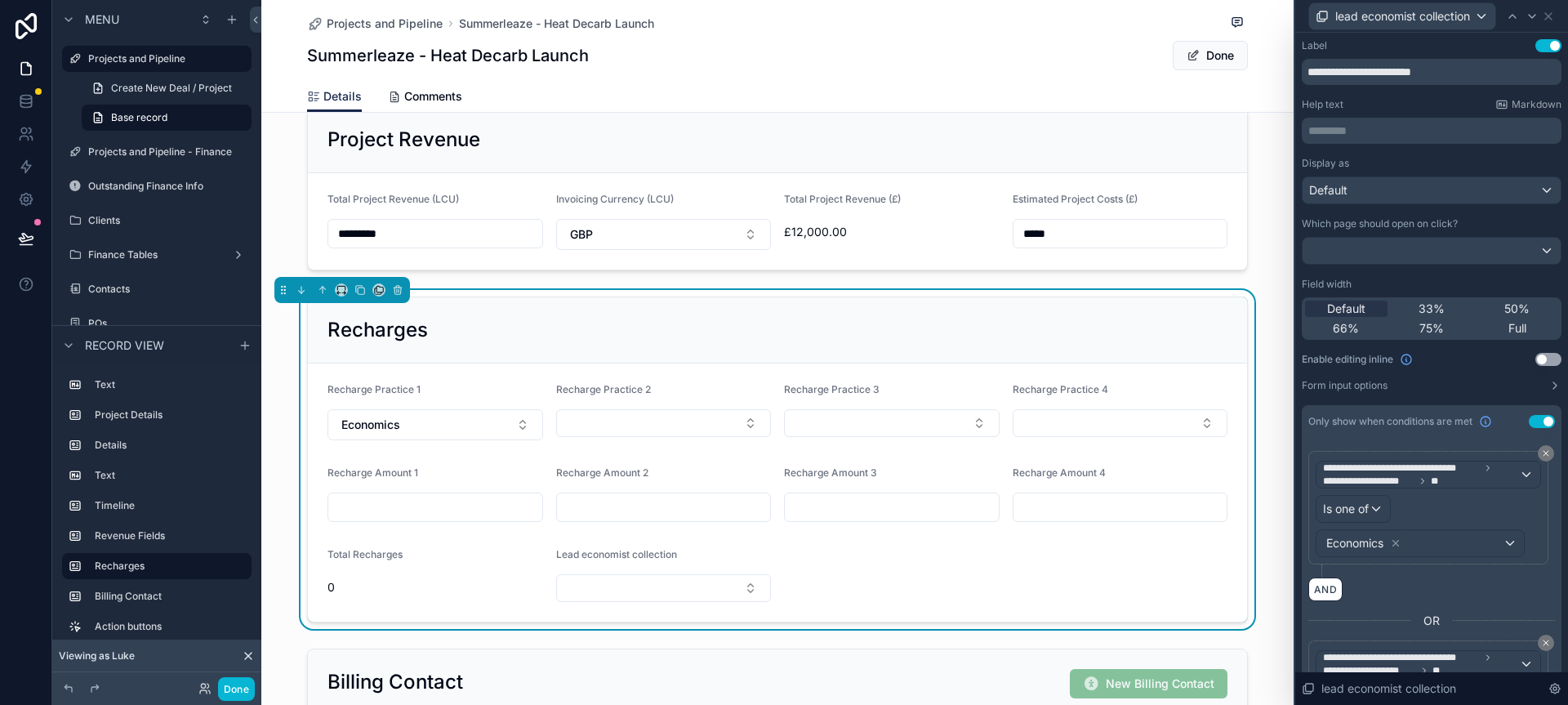
click at [1083, 291] on div "Recharges Recharge Practice 1 Economics Recharge Practice 2 Recharge Practice 3…" at bounding box center [777, 459] width 1032 height 339
click at [476, 431] on button "Economics" at bounding box center [435, 424] width 215 height 31
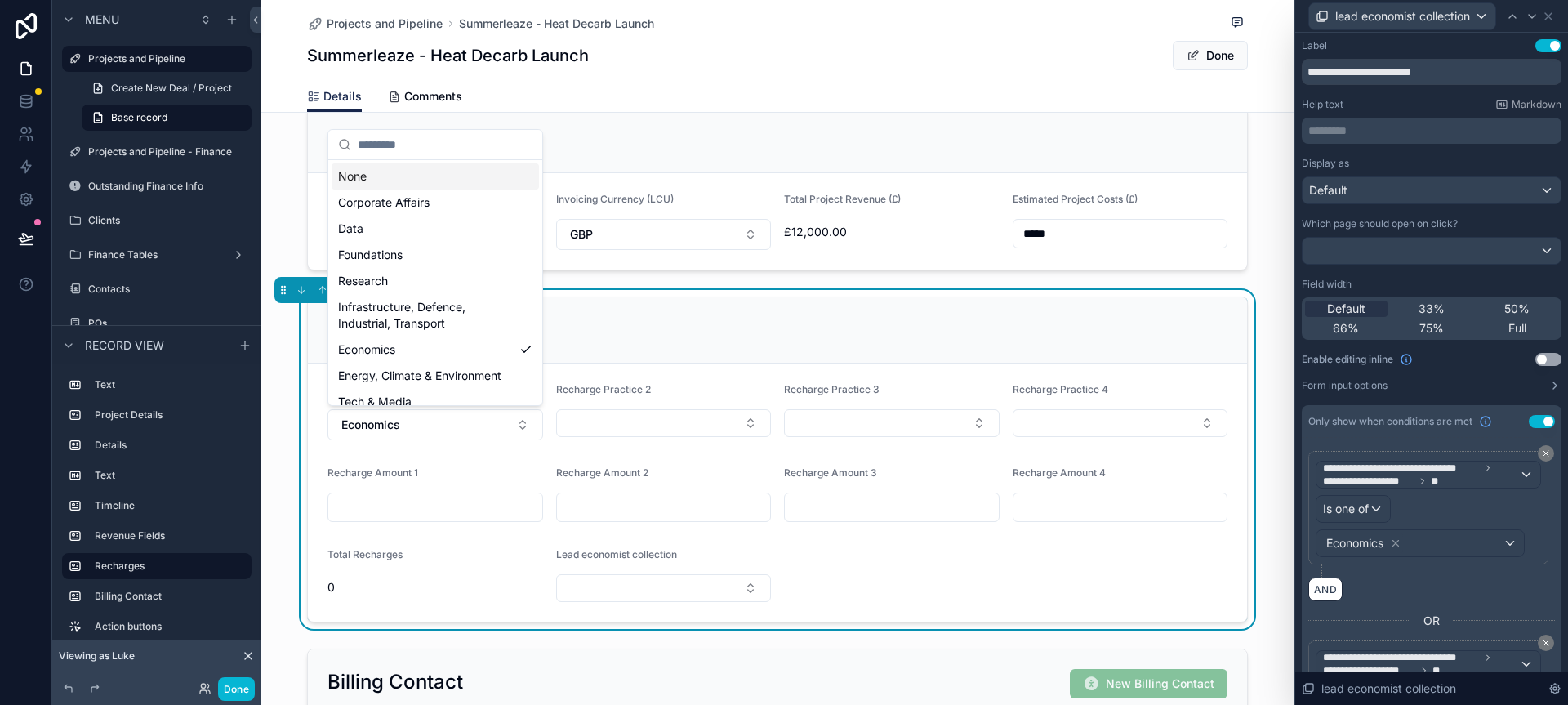
click at [434, 186] on div "None" at bounding box center [434, 176] width 207 height 26
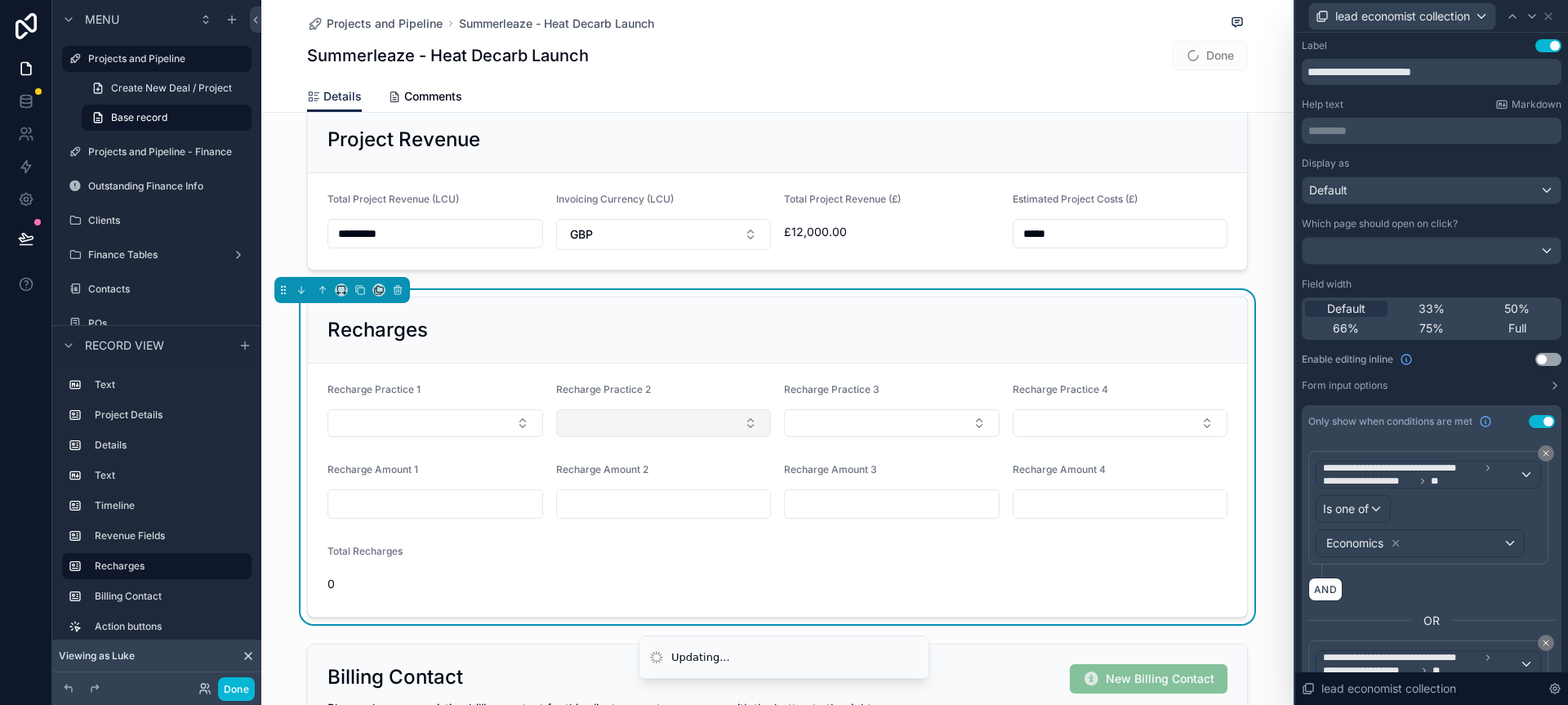
click at [597, 418] on button "Select Button" at bounding box center [663, 422] width 215 height 28
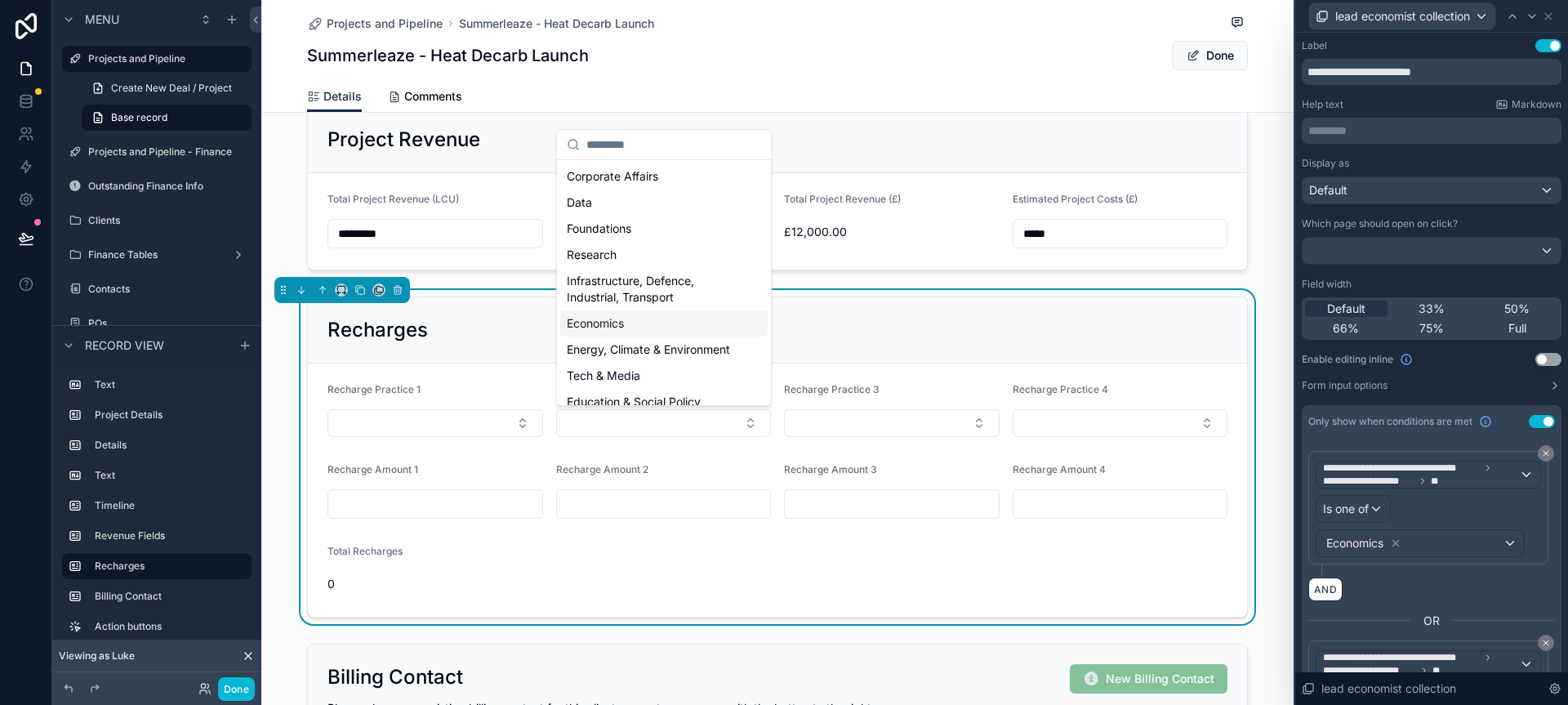
click at [623, 332] on div "Economics" at bounding box center [663, 323] width 207 height 26
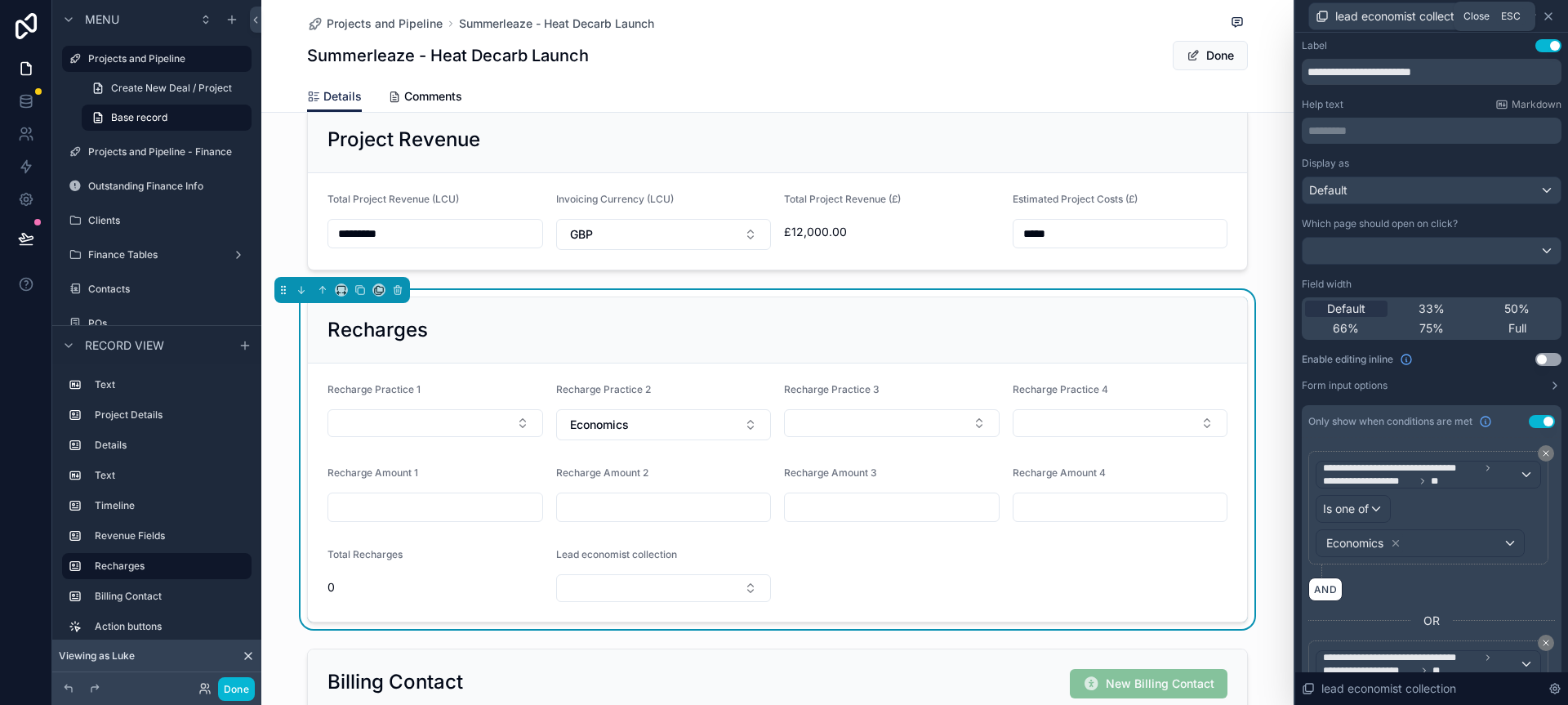
click at [1553, 18] on icon at bounding box center [1549, 17] width 13 height 13
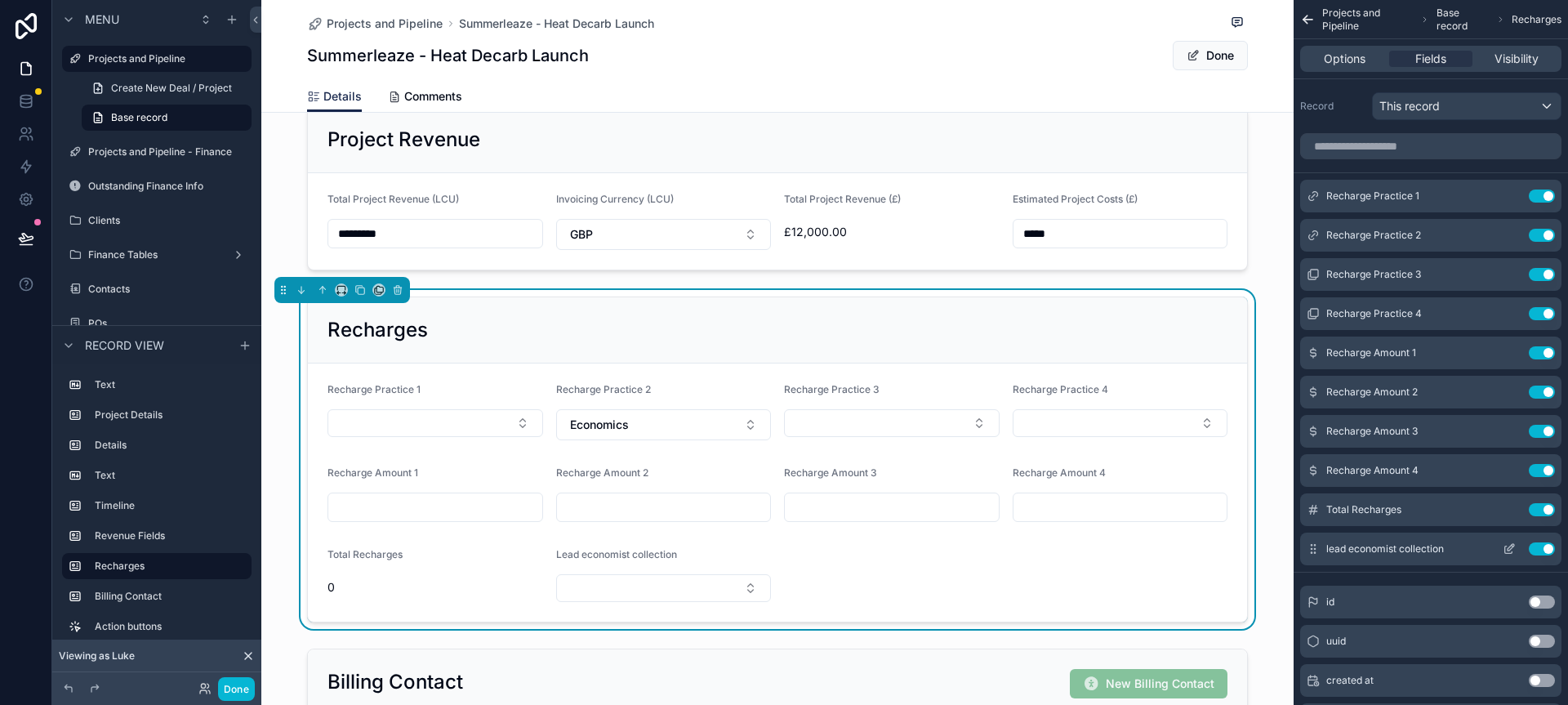
click at [1508, 547] on icon "scrollable content" at bounding box center [1511, 547] width 7 height 7
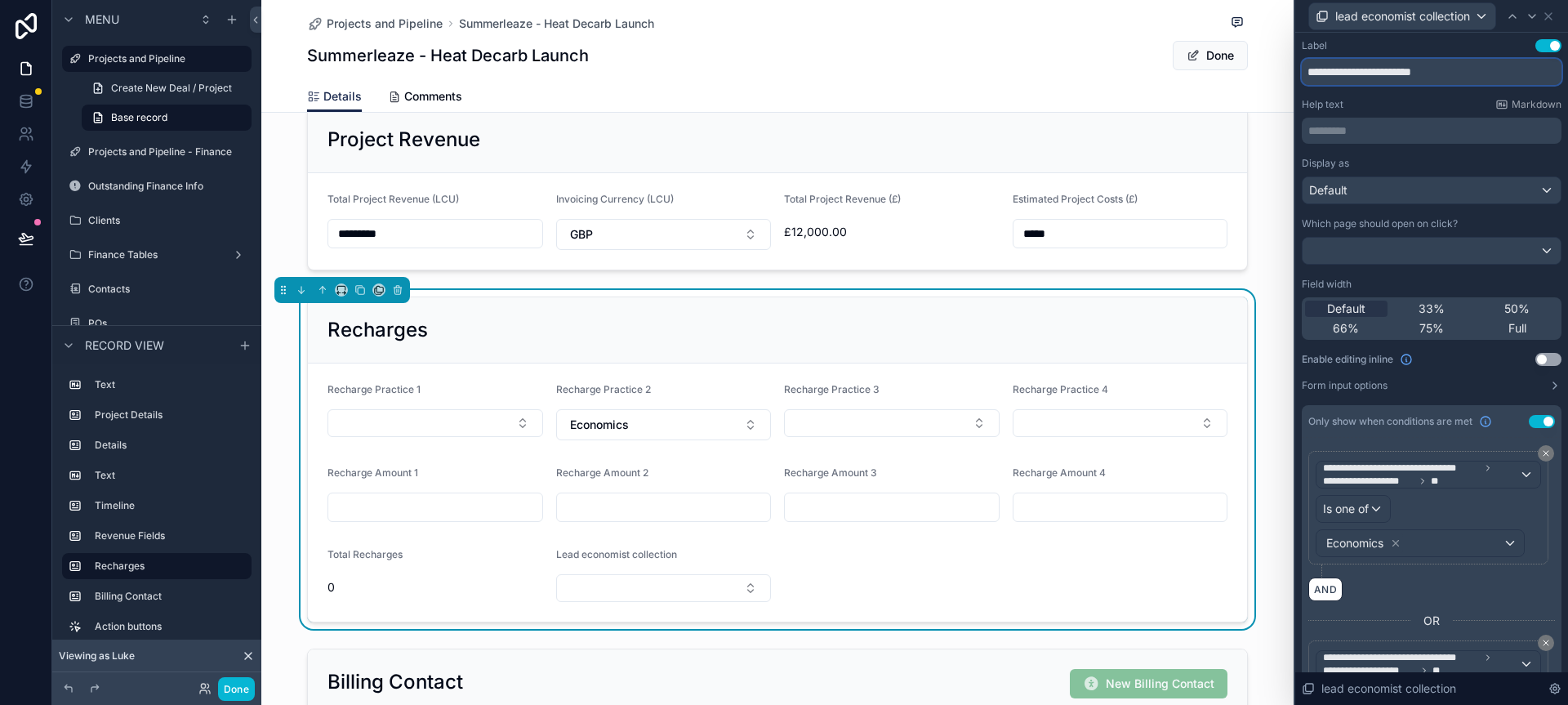
click at [1449, 71] on input "**********" at bounding box center [1432, 71] width 260 height 26
type input "**********"
click at [1546, 17] on icon at bounding box center [1549, 17] width 7 height 7
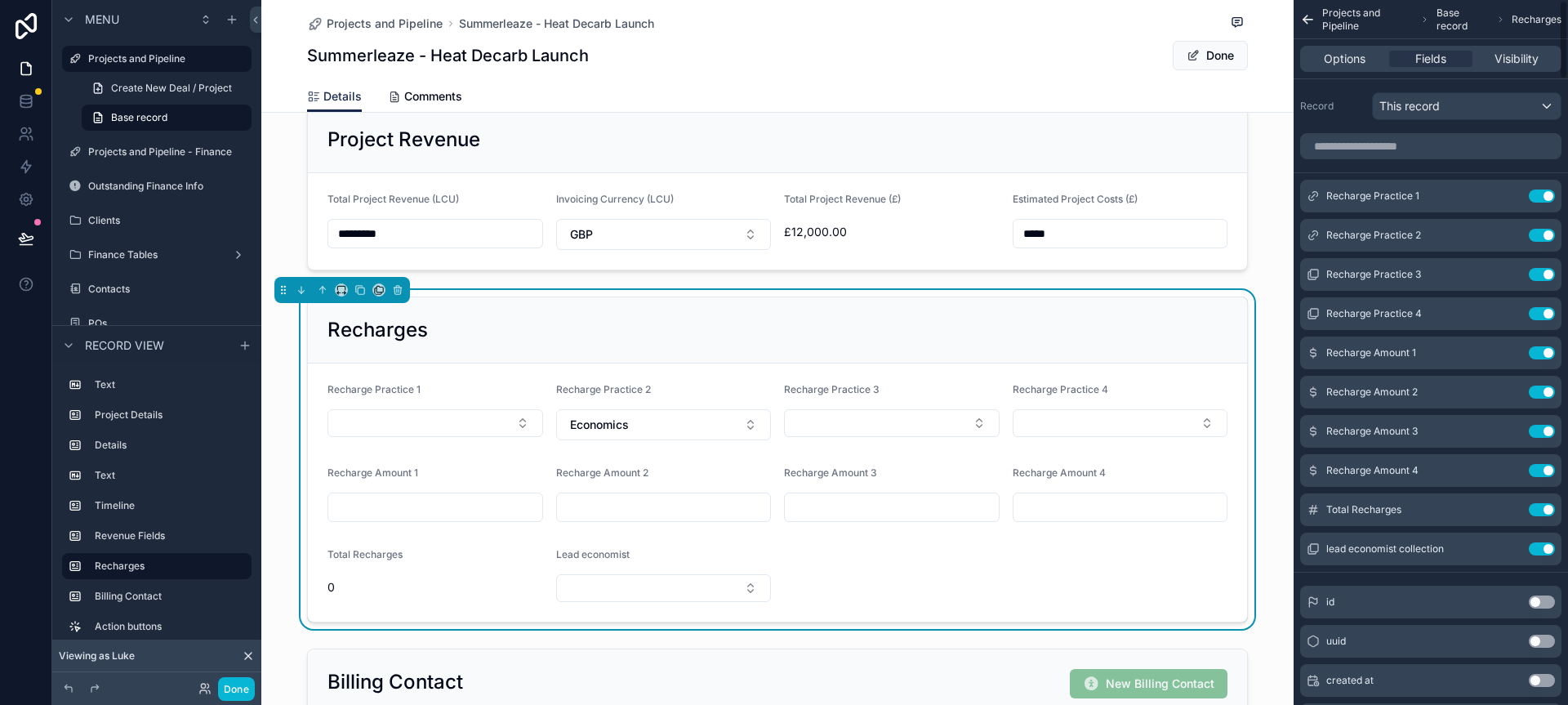
click at [963, 334] on div "Recharges" at bounding box center [777, 329] width 900 height 26
click at [617, 422] on span "Economics" at bounding box center [600, 424] width 59 height 16
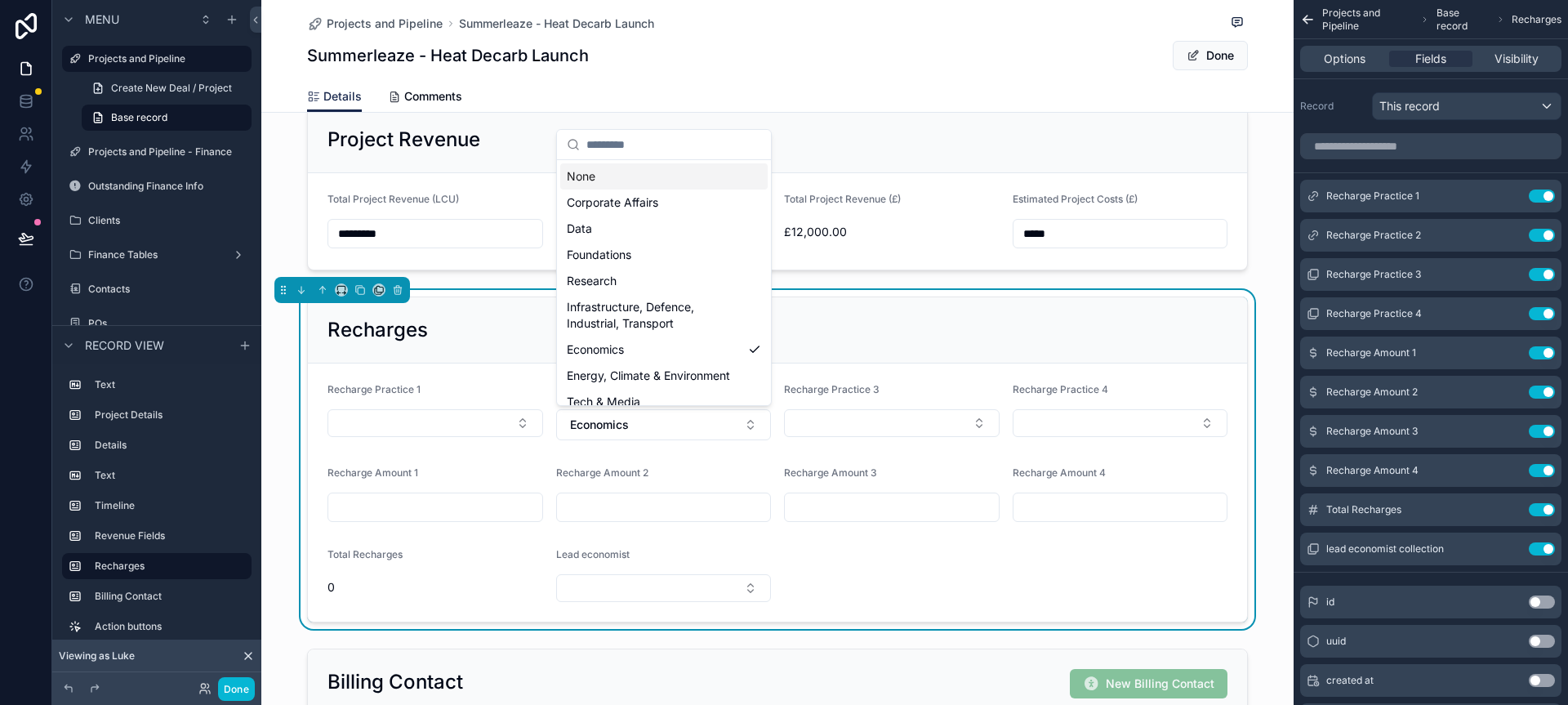
click at [652, 184] on div "None" at bounding box center [663, 176] width 207 height 26
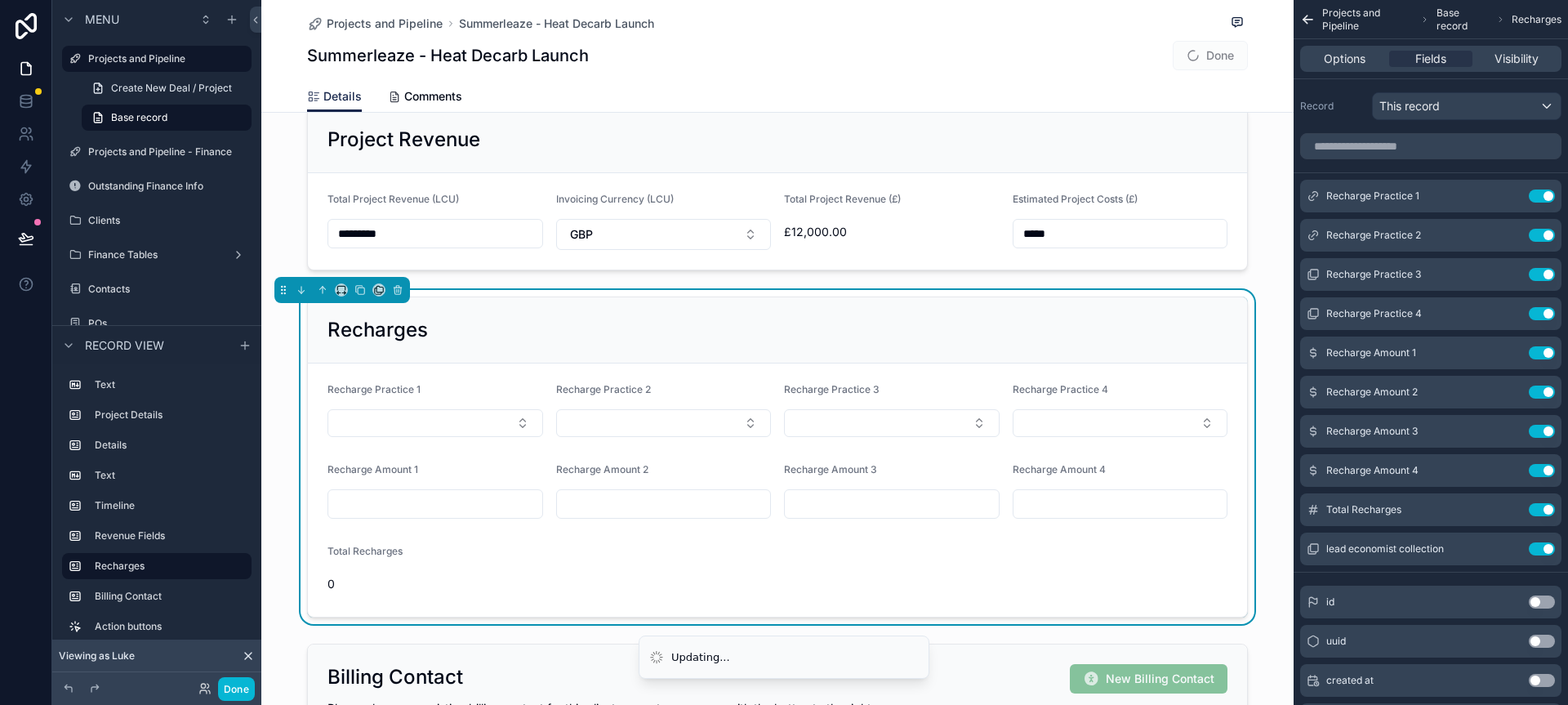
click at [547, 312] on div "Recharges" at bounding box center [777, 330] width 939 height 66
click at [24, 236] on icon at bounding box center [25, 238] width 16 height 16
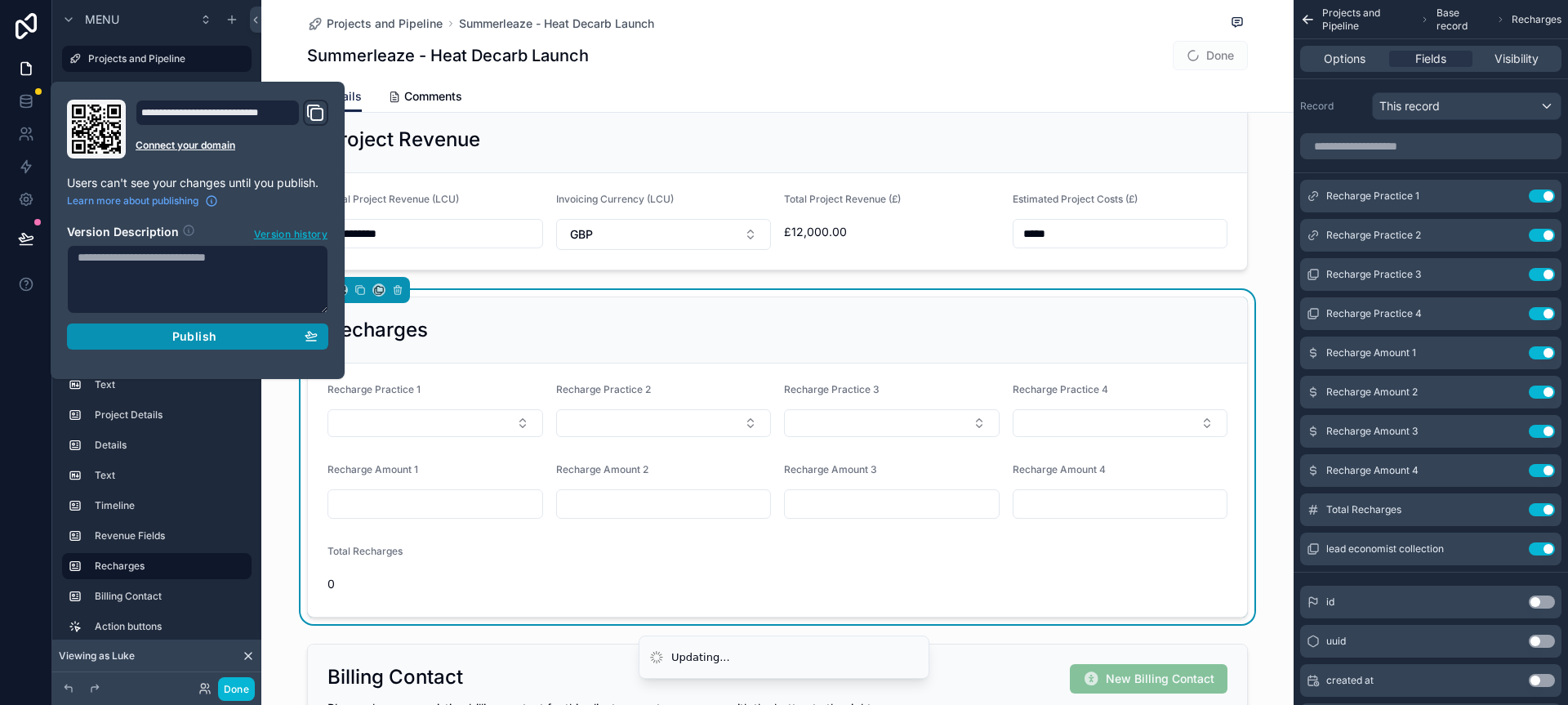
click at [140, 334] on div "Publish" at bounding box center [198, 337] width 240 height 15
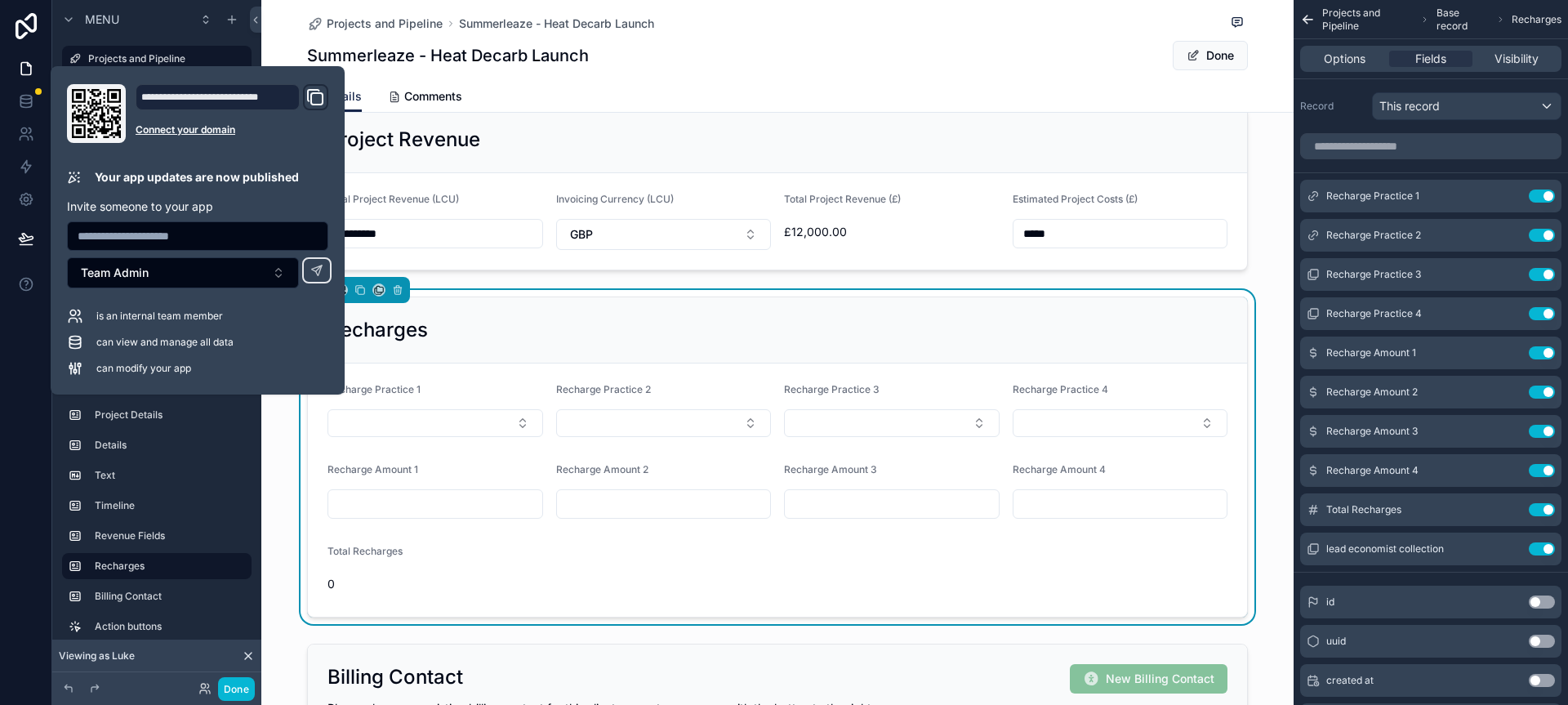
click at [711, 85] on div "Details Comments" at bounding box center [777, 96] width 941 height 31
